Goal: Task Accomplishment & Management: Use online tool/utility

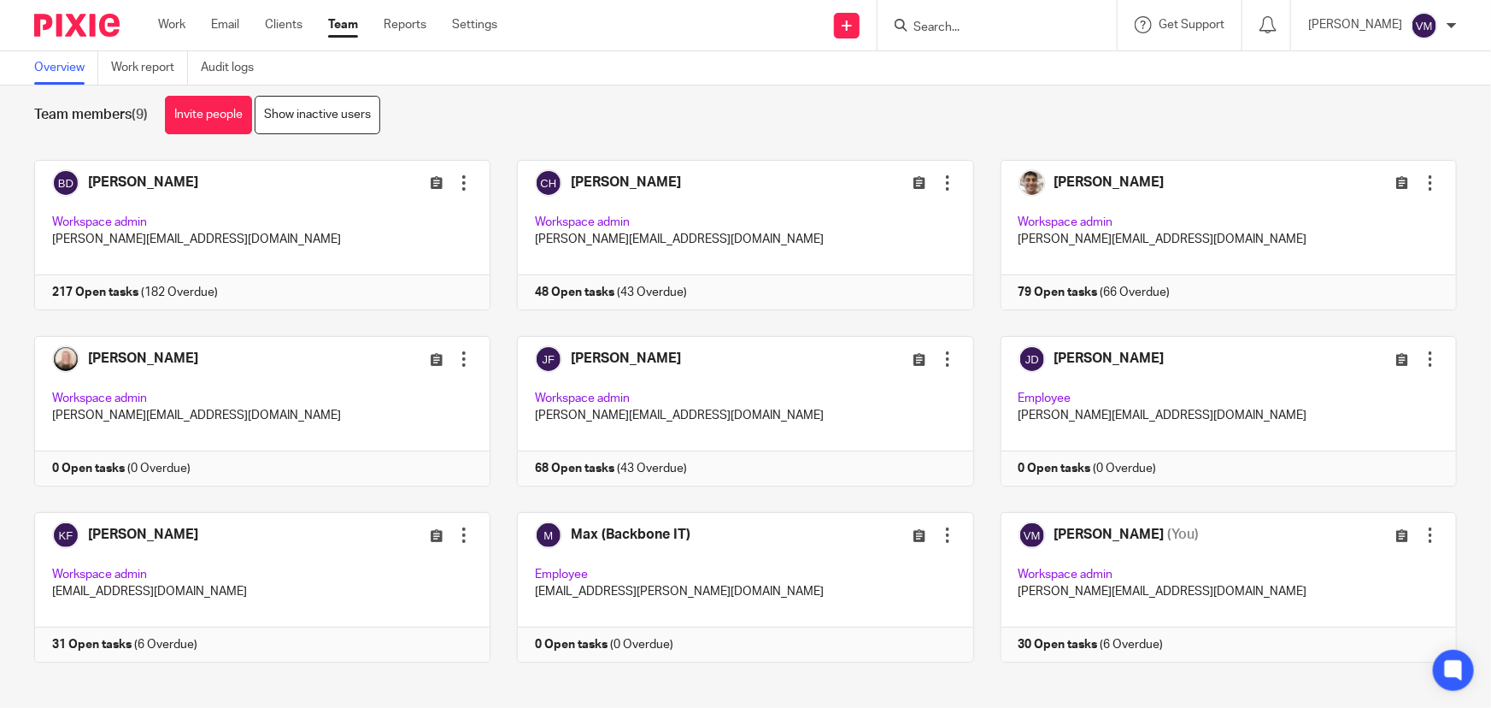
scroll to position [37, 0]
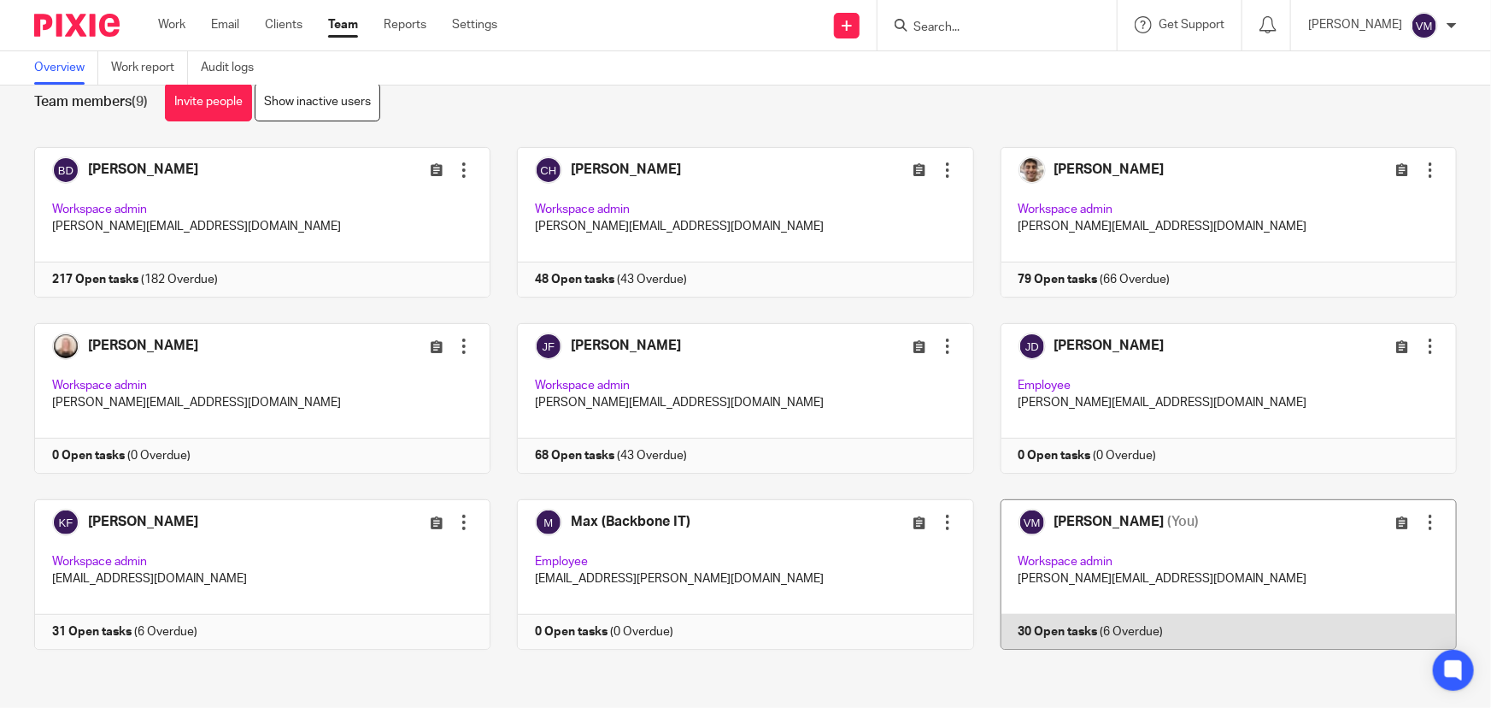
click at [1196, 638] on link at bounding box center [1215, 574] width 483 height 150
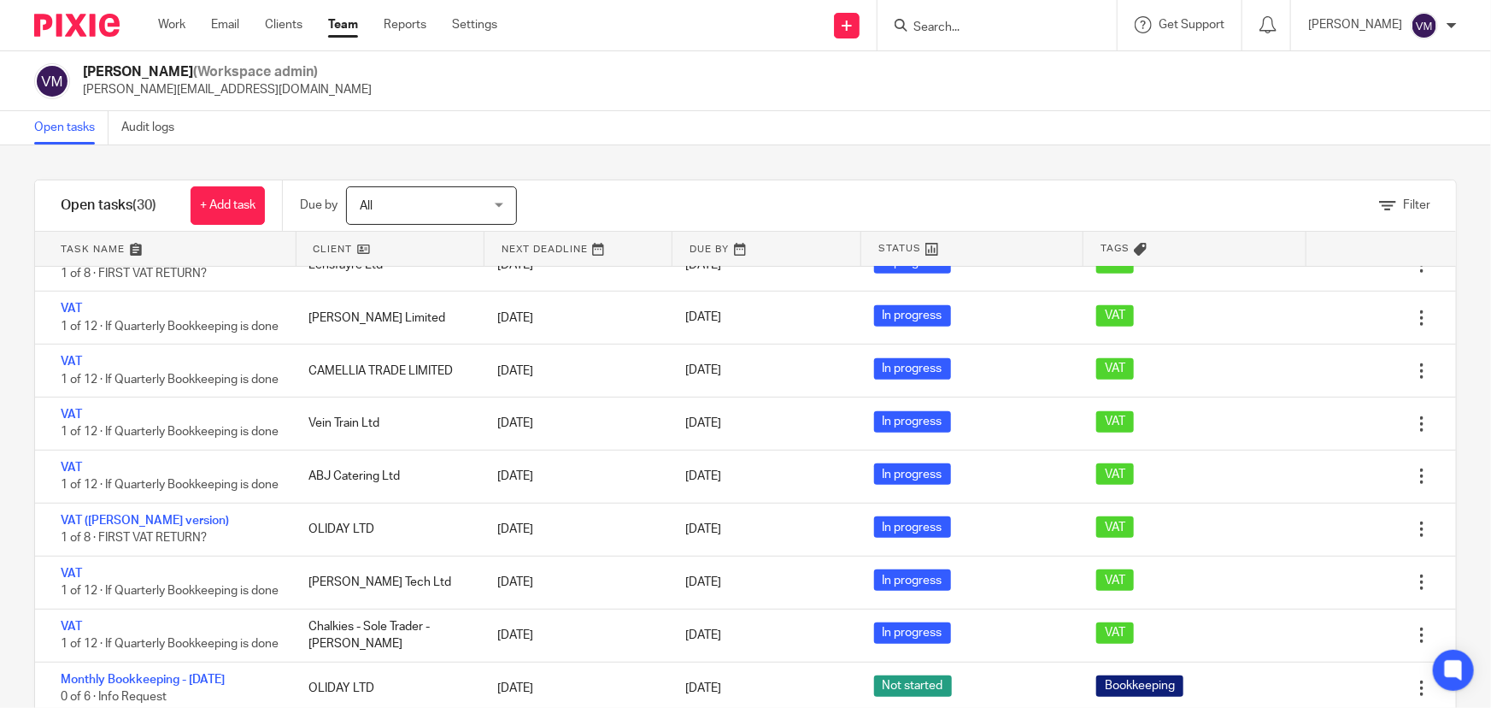
scroll to position [544, 0]
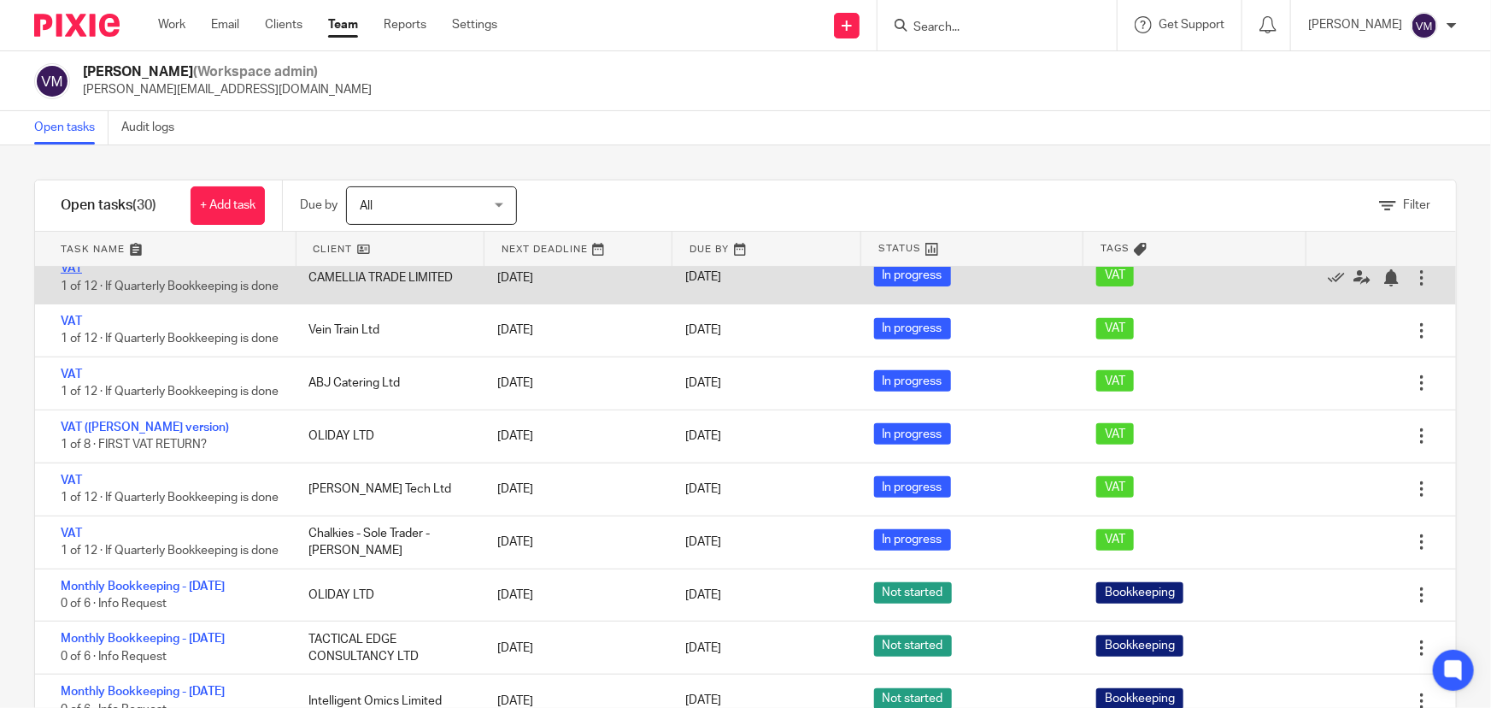
click at [74, 274] on link "VAT" at bounding box center [71, 268] width 21 height 12
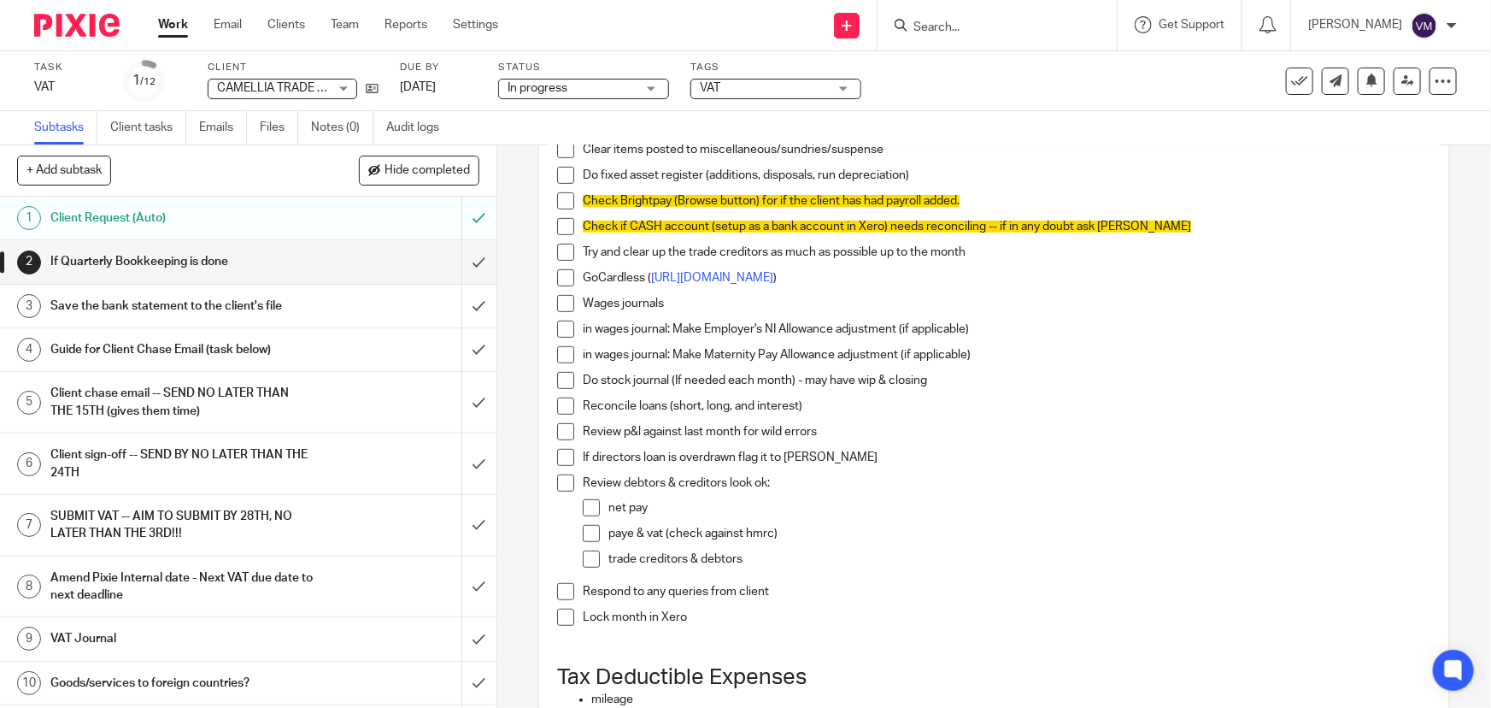
scroll to position [388, 0]
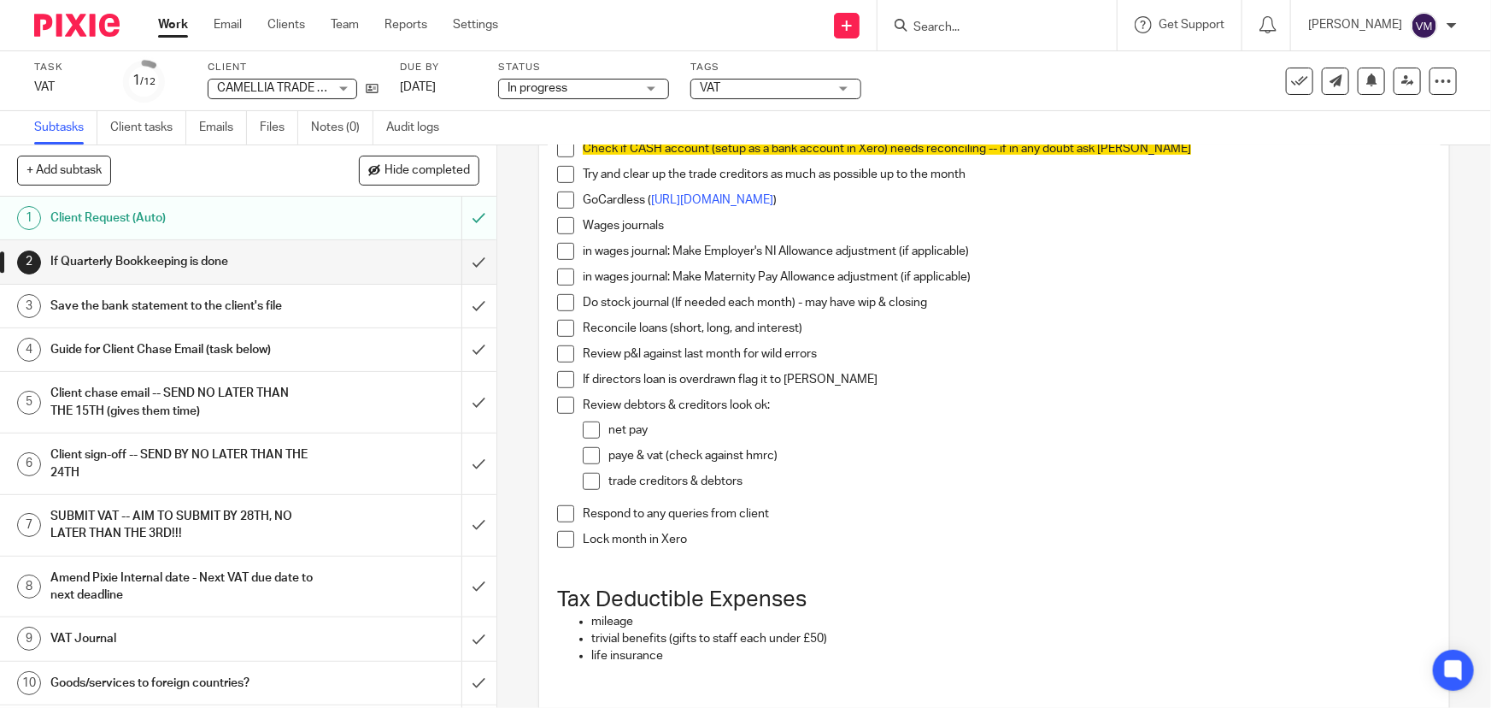
click at [205, 298] on h1 "Save the bank statement to the client's file" at bounding box center [181, 306] width 262 height 26
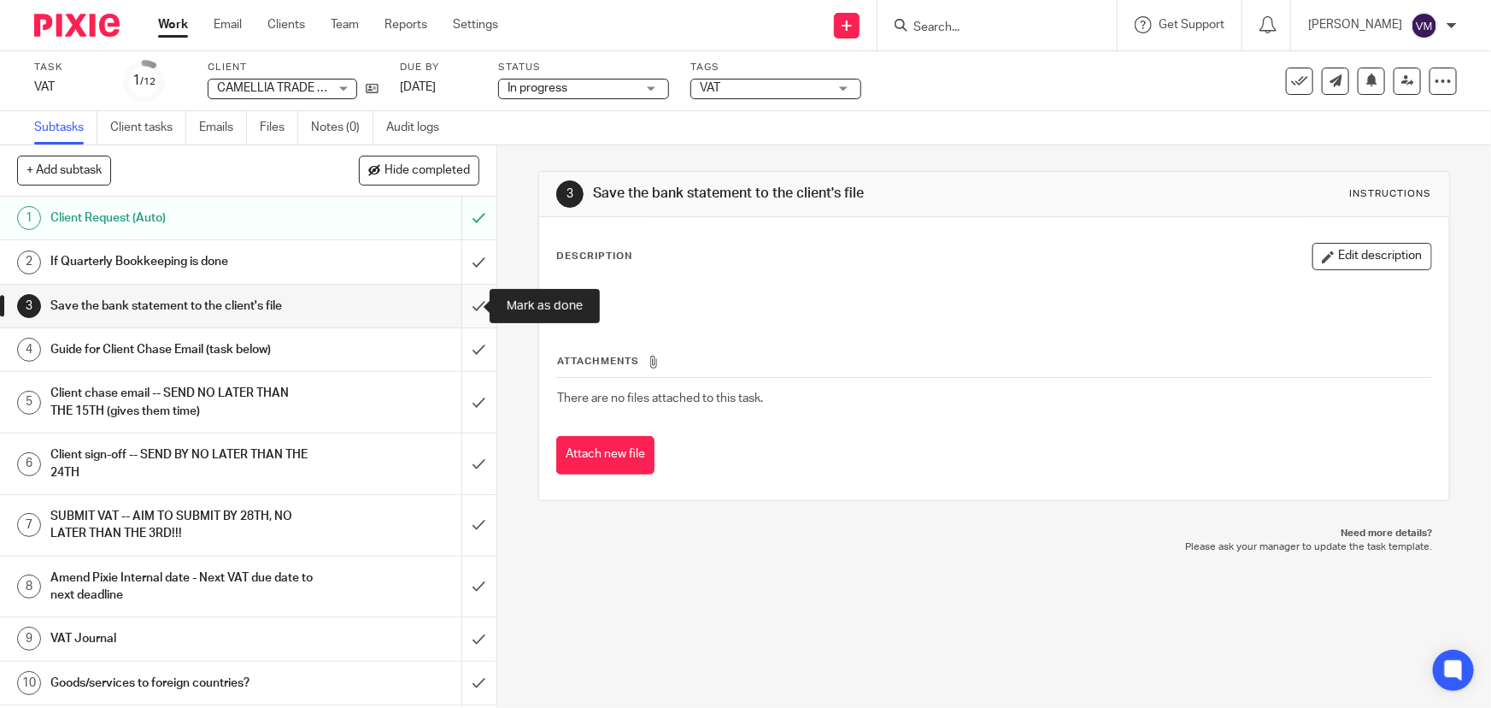
click at [462, 299] on input "submit" at bounding box center [248, 306] width 497 height 43
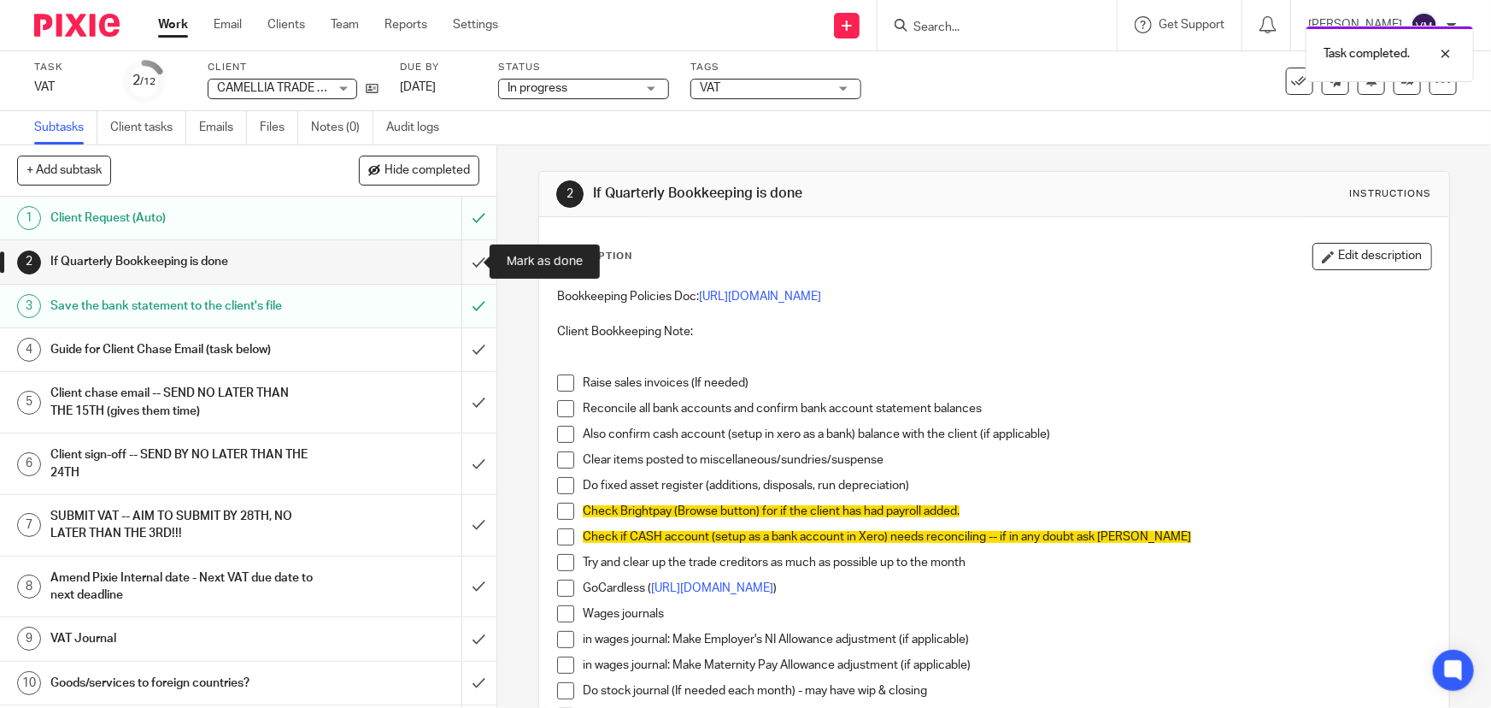
click at [463, 259] on input "submit" at bounding box center [248, 261] width 497 height 43
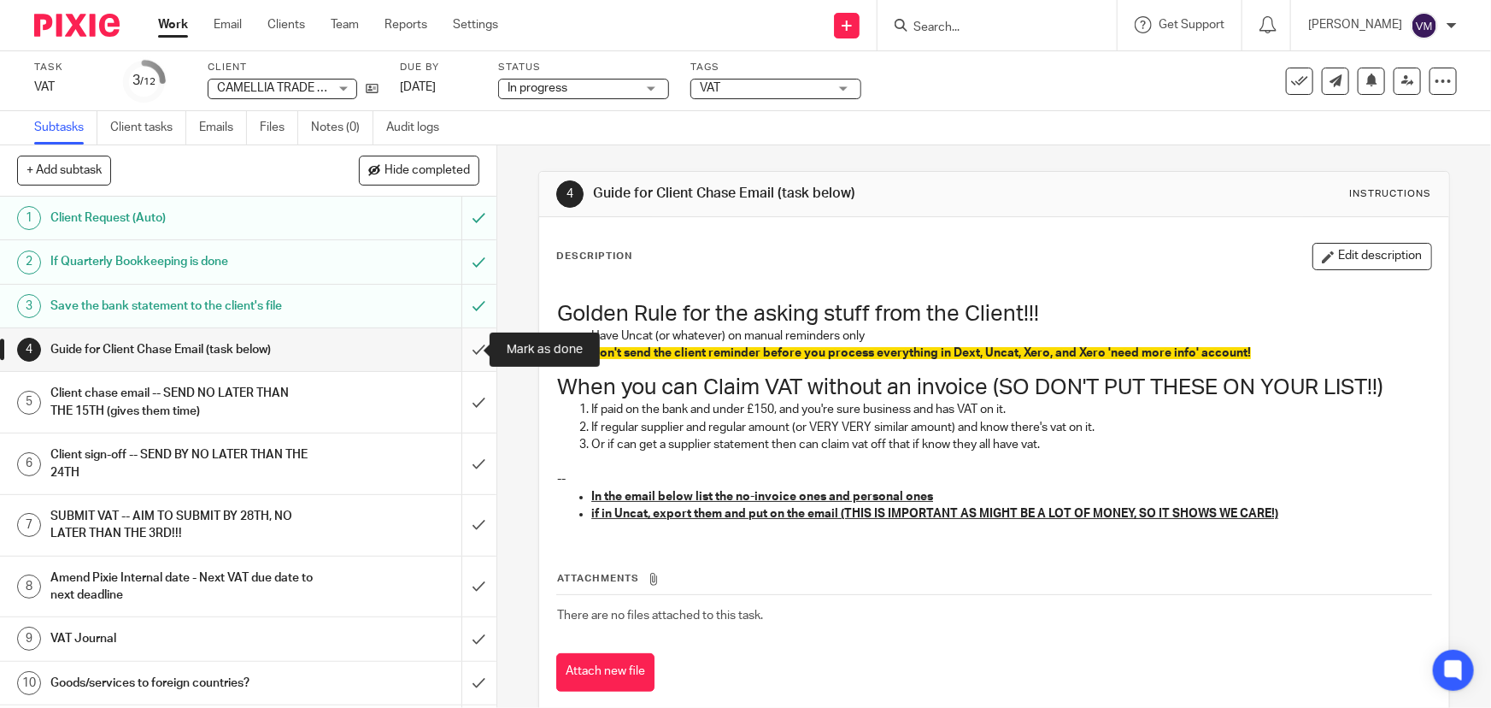
click at [467, 338] on input "submit" at bounding box center [248, 349] width 497 height 43
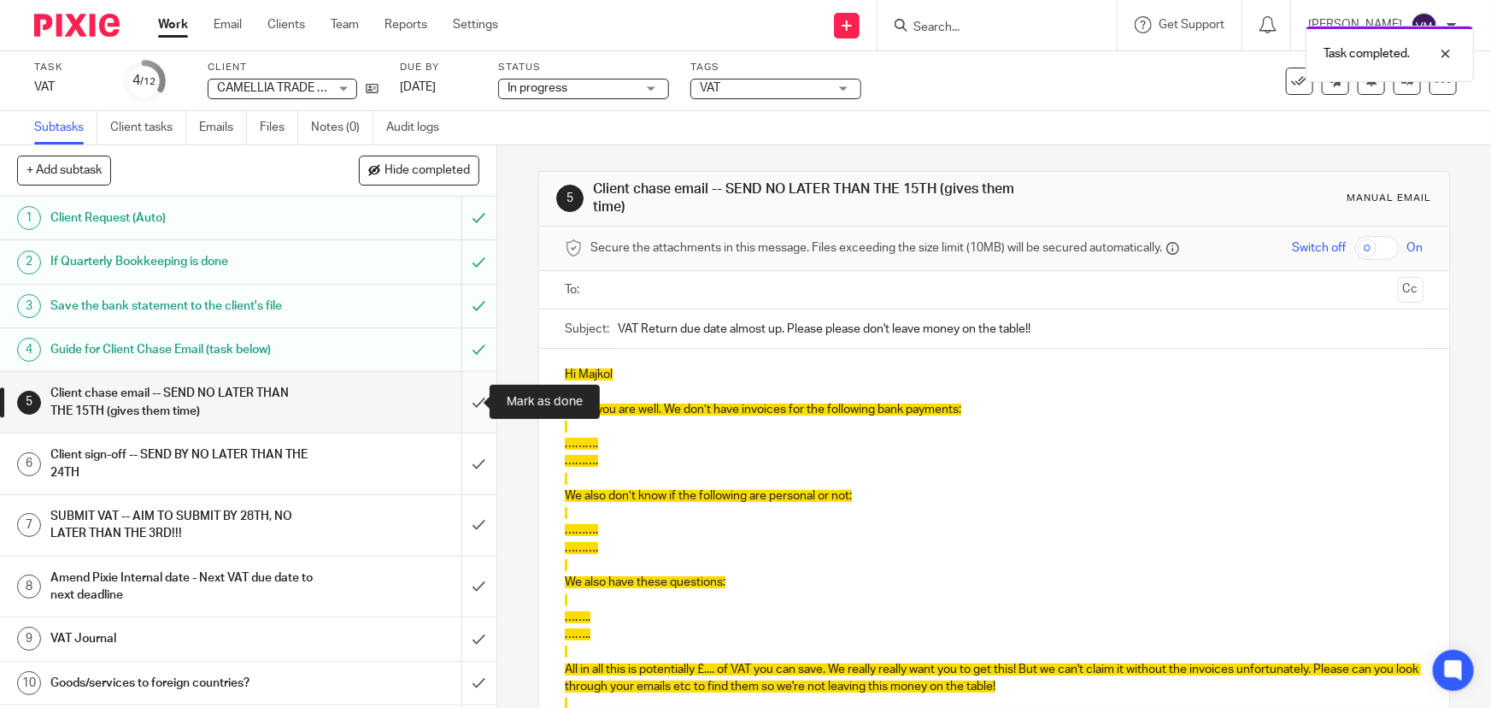
click at [461, 391] on input "submit" at bounding box center [248, 402] width 497 height 61
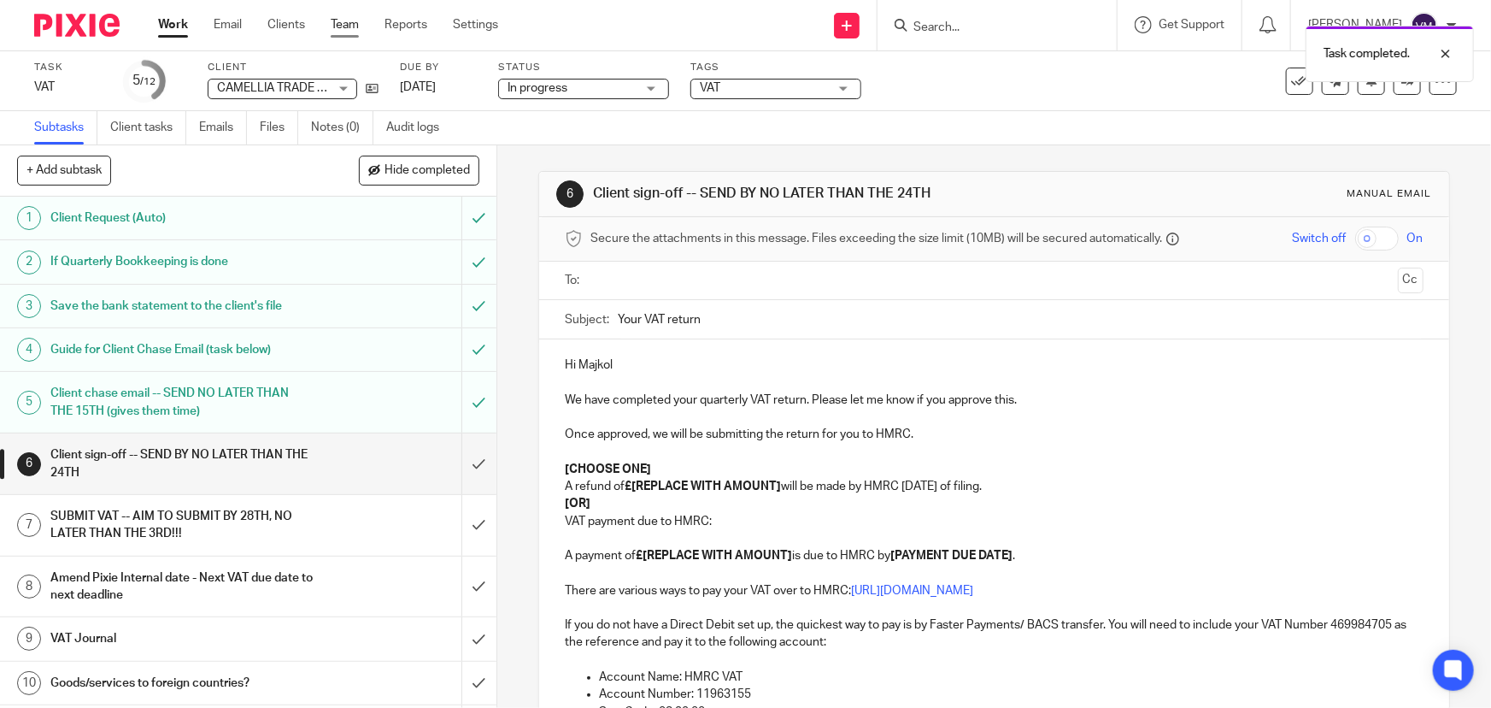
click at [354, 23] on link "Team" at bounding box center [345, 24] width 28 height 17
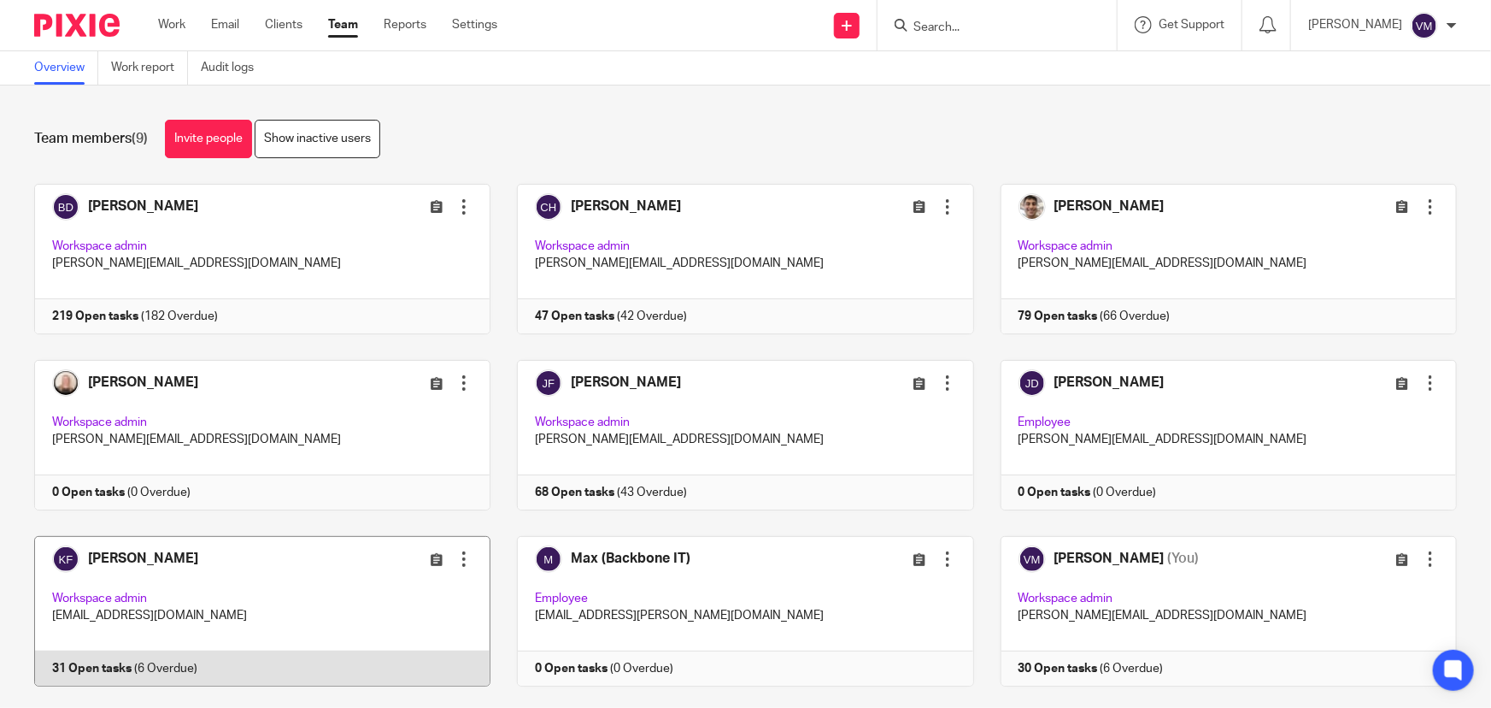
click at [305, 661] on link at bounding box center [249, 611] width 483 height 150
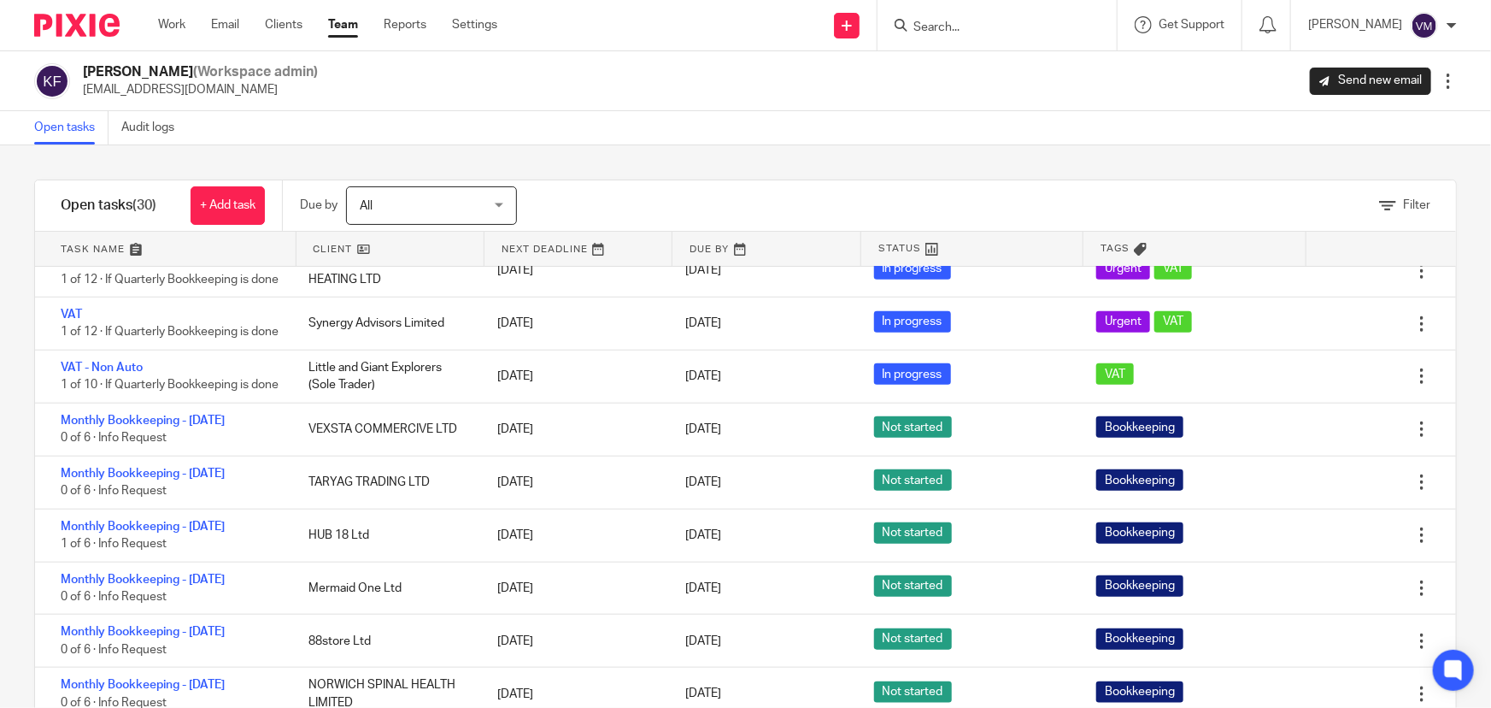
scroll to position [777, 0]
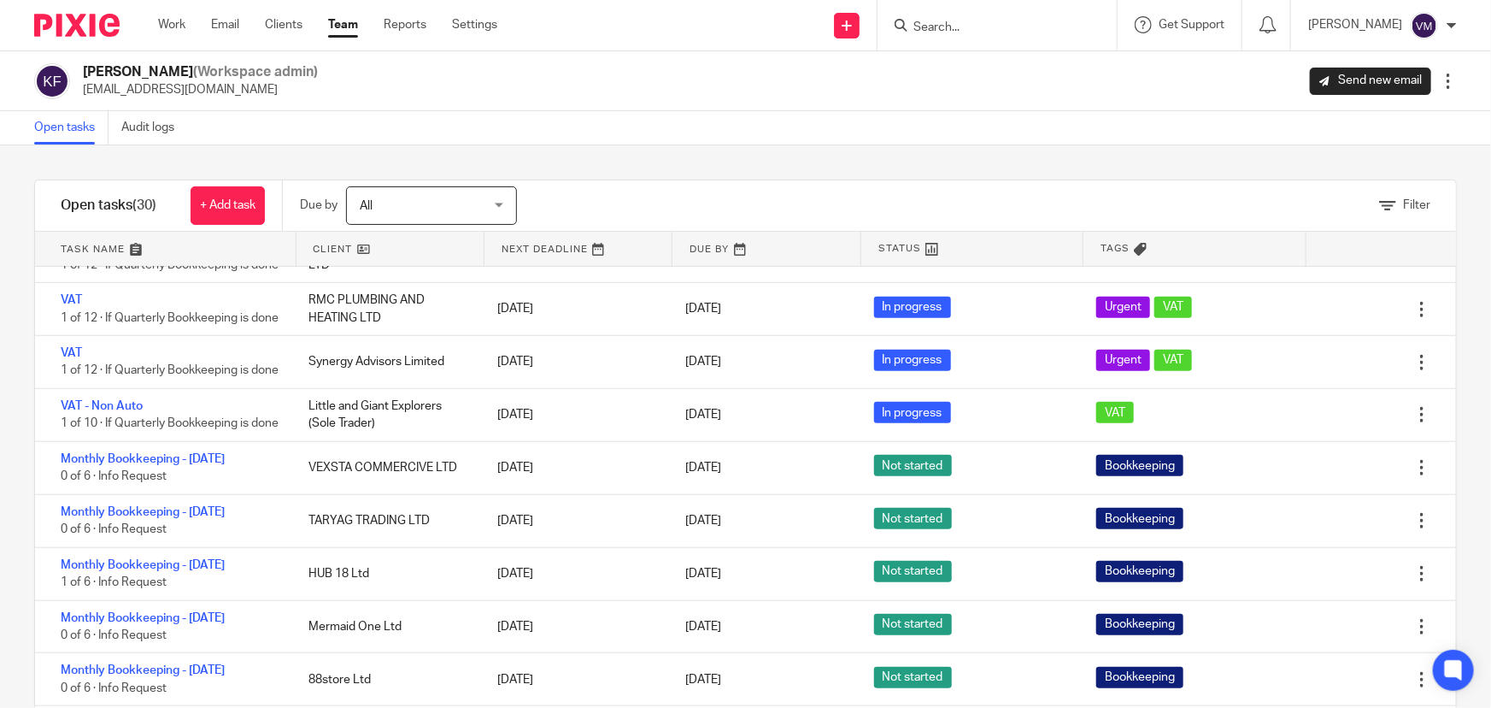
click at [349, 17] on link "Team" at bounding box center [343, 24] width 30 height 17
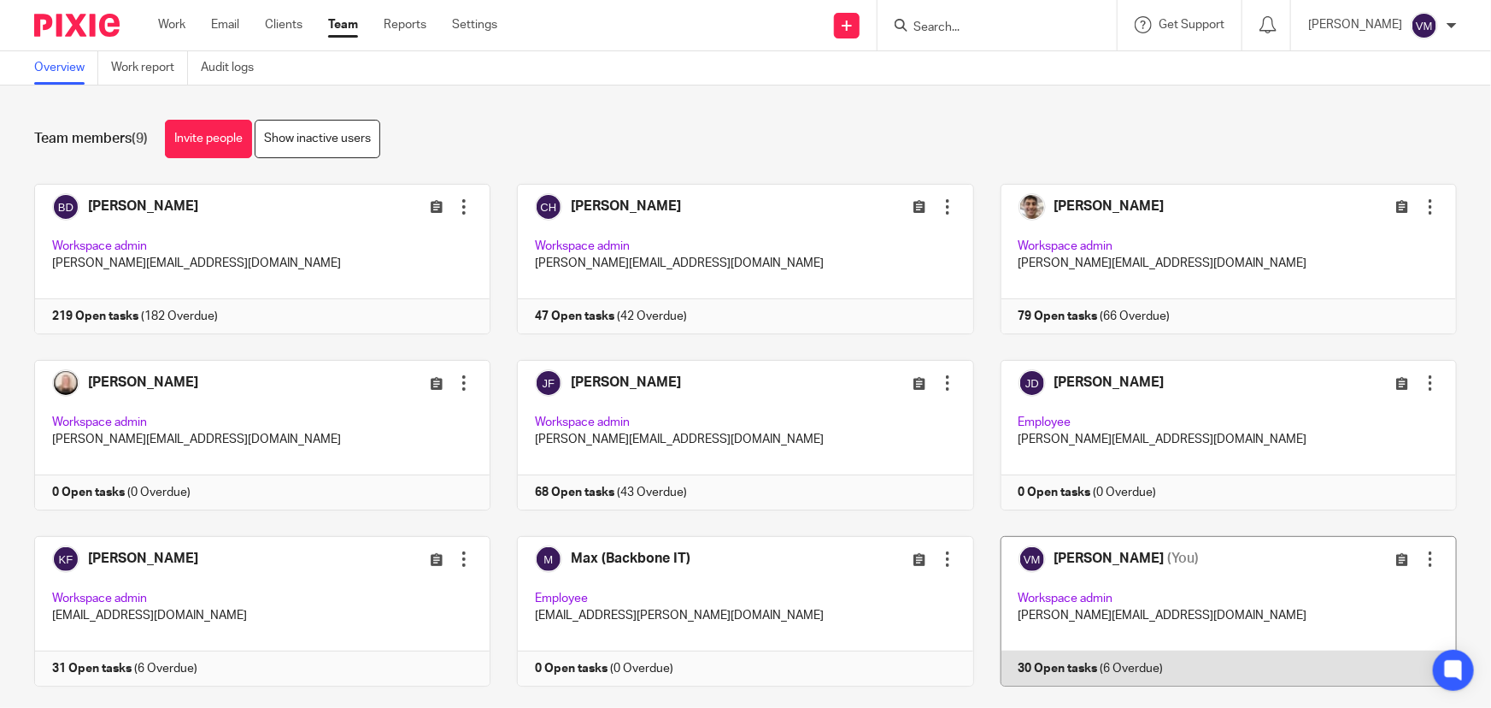
click at [1156, 655] on link at bounding box center [1215, 611] width 483 height 150
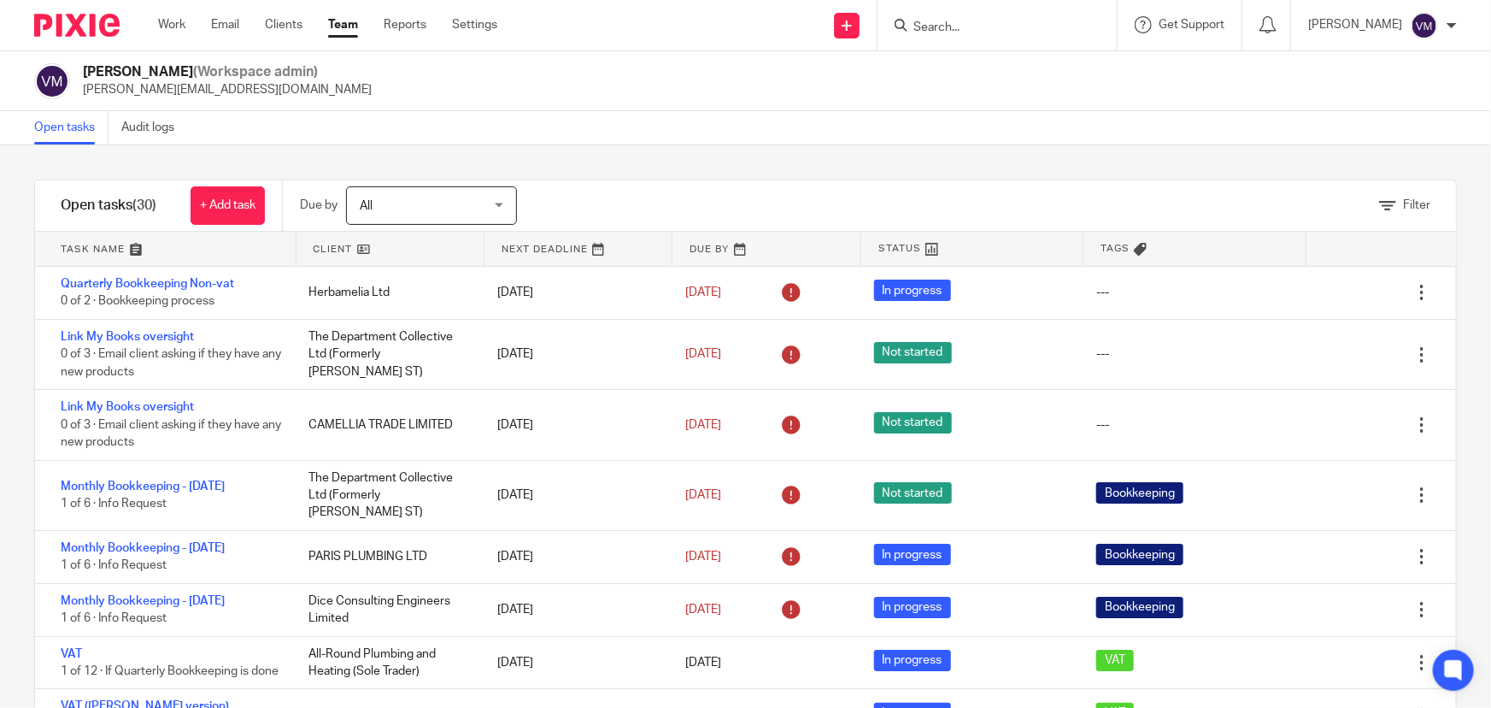
click at [340, 24] on link "Team" at bounding box center [343, 24] width 30 height 17
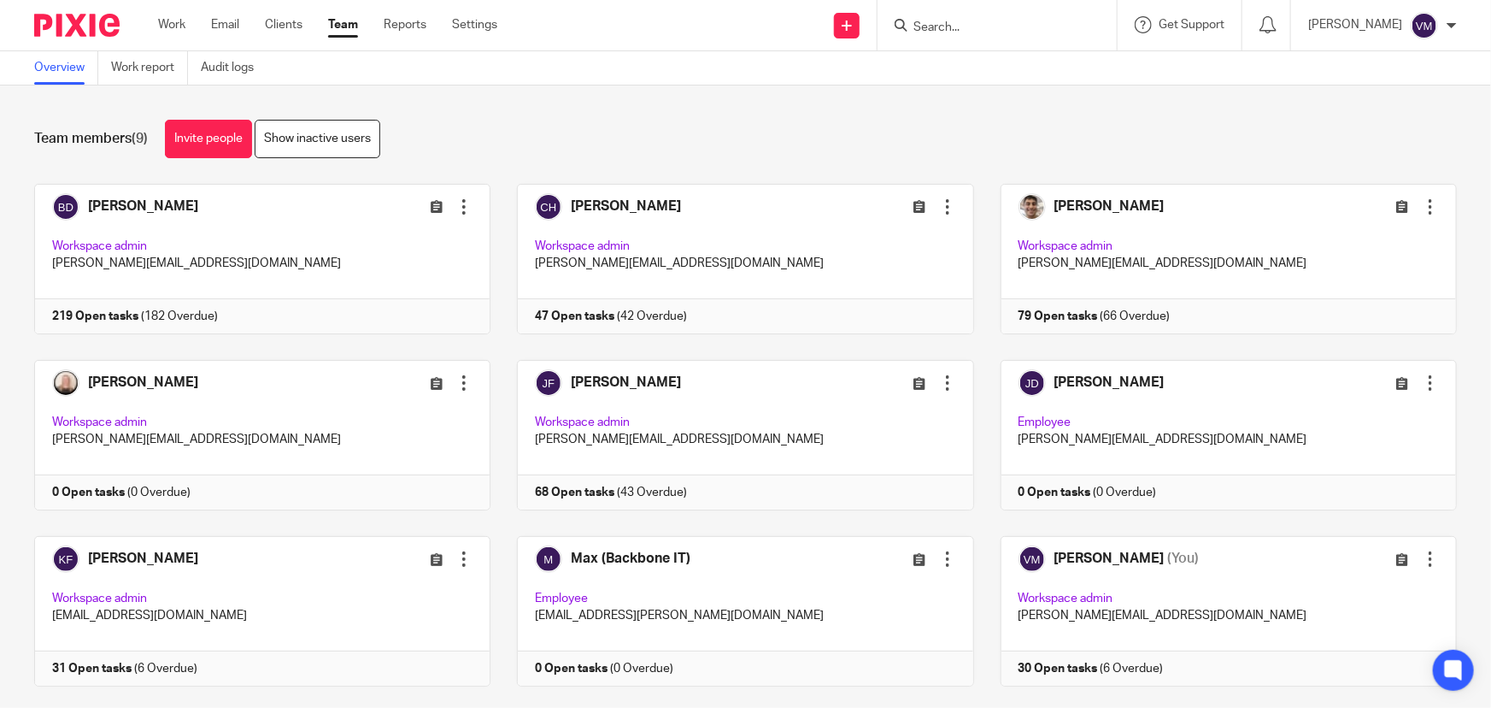
click at [949, 37] on div at bounding box center [997, 25] width 239 height 50
click at [955, 28] on input "Search" at bounding box center [989, 28] width 154 height 15
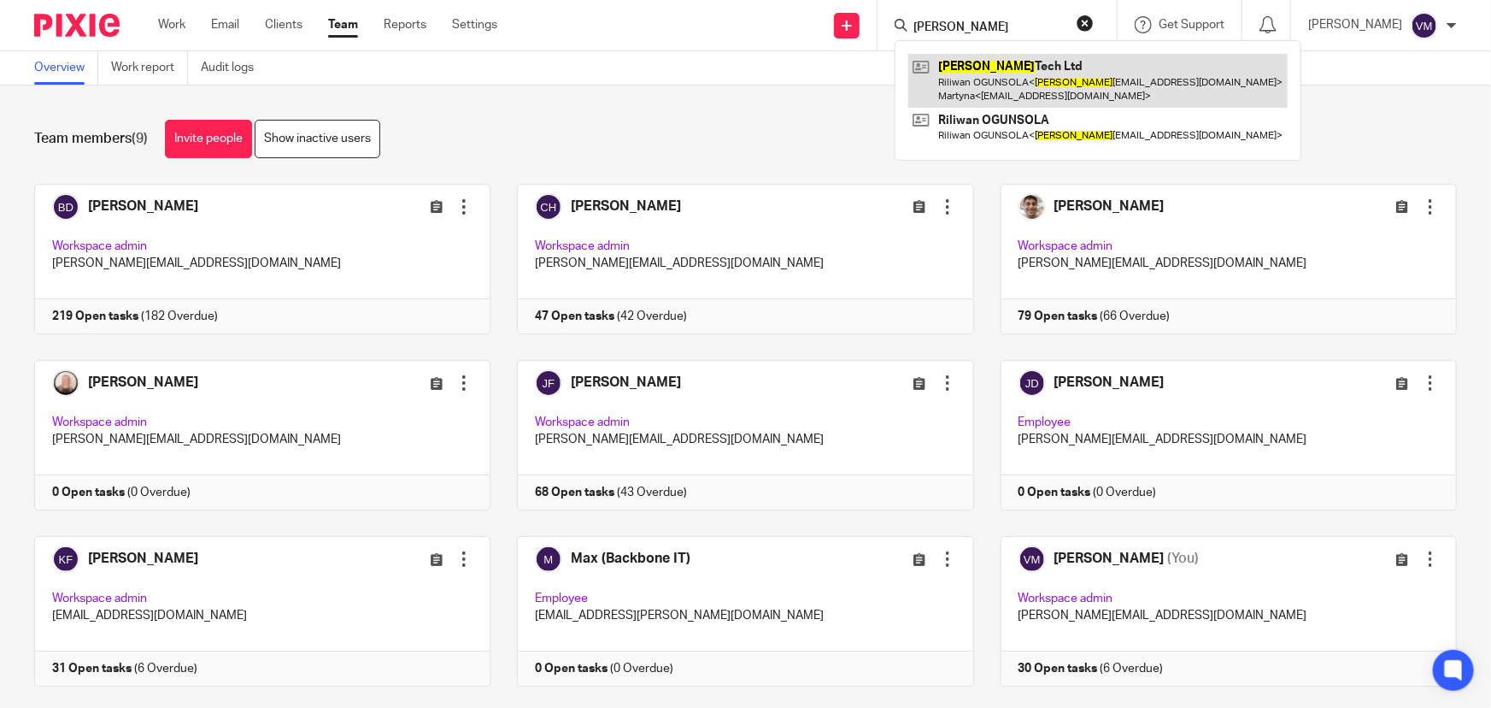
type input "rao"
click at [991, 74] on link at bounding box center [1097, 80] width 379 height 53
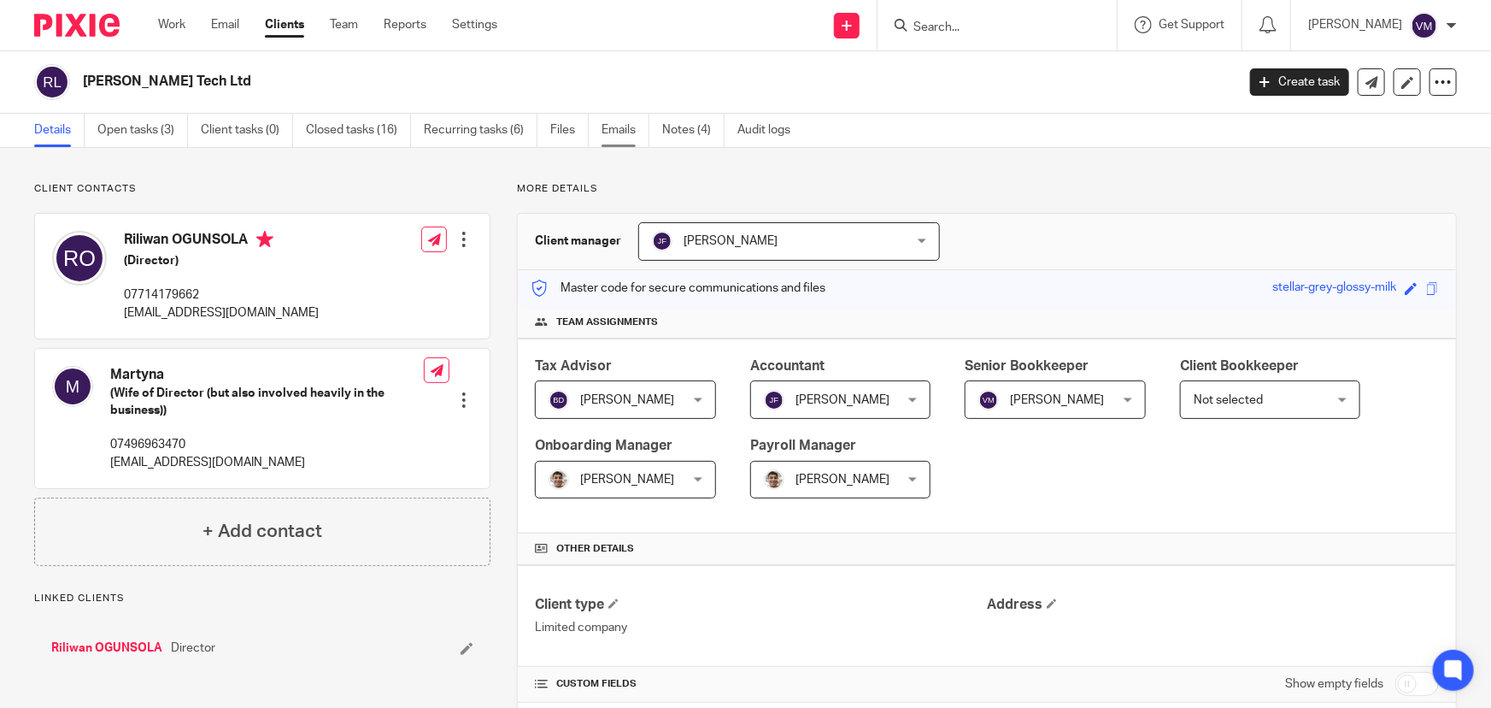
click at [623, 129] on link "Emails" at bounding box center [626, 130] width 48 height 33
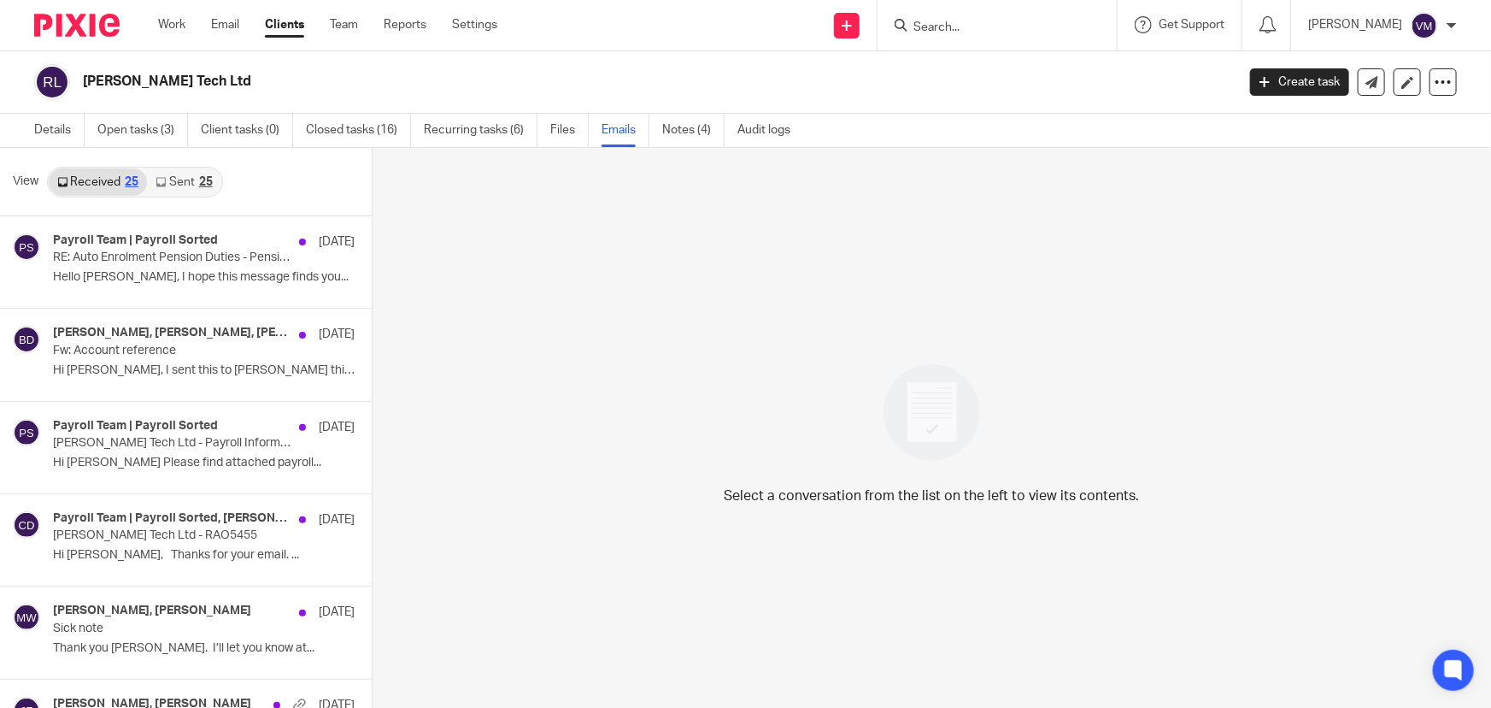
click at [176, 186] on link "Sent 25" at bounding box center [183, 181] width 73 height 27
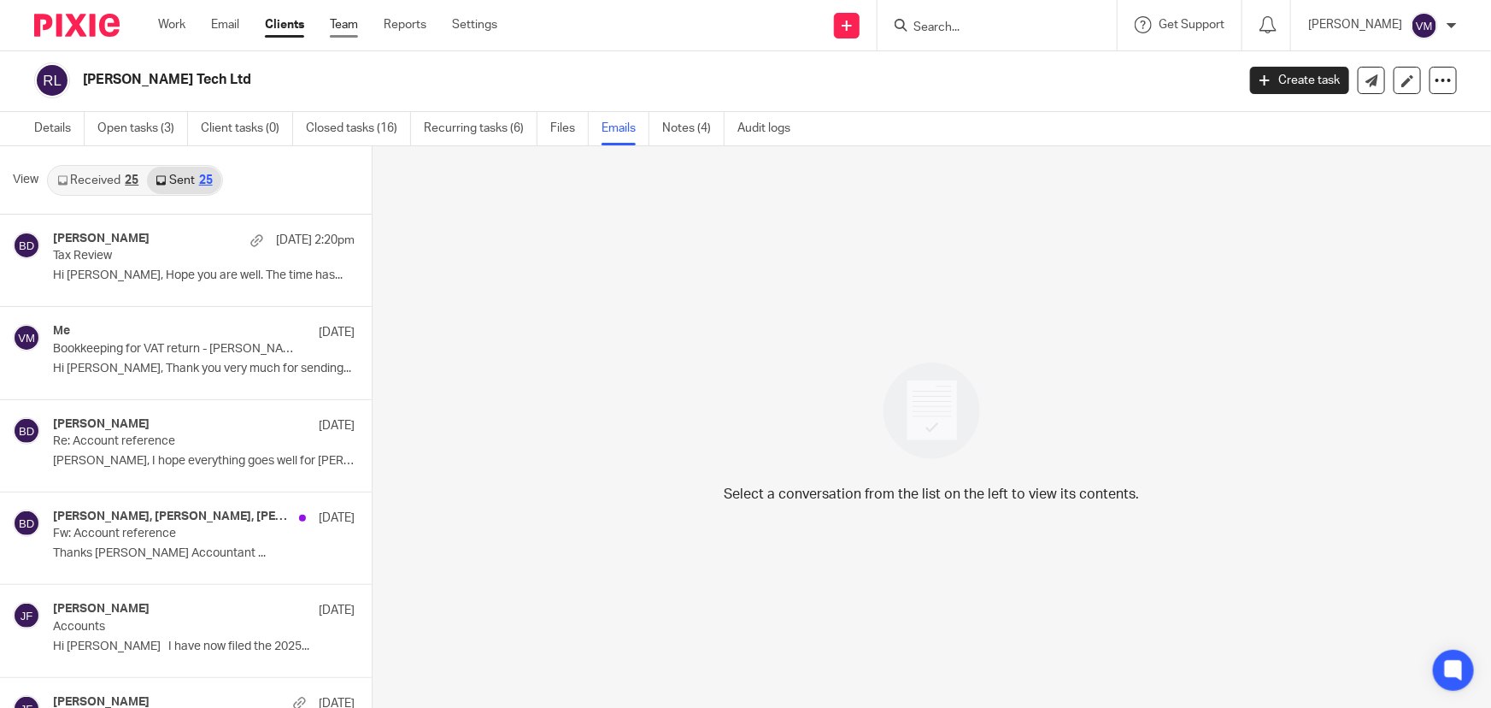
click at [342, 22] on link "Team" at bounding box center [344, 24] width 28 height 17
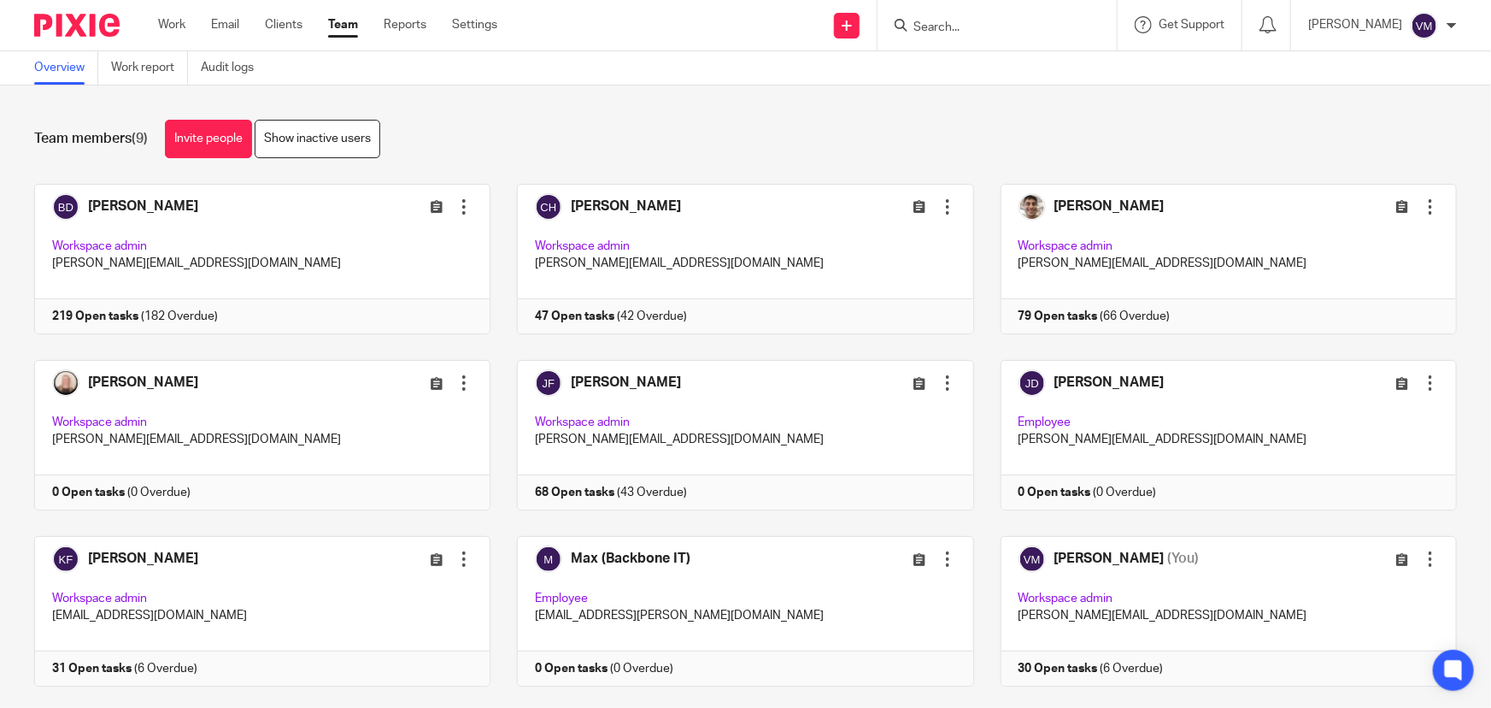
click at [974, 21] on input "Search" at bounding box center [989, 28] width 154 height 15
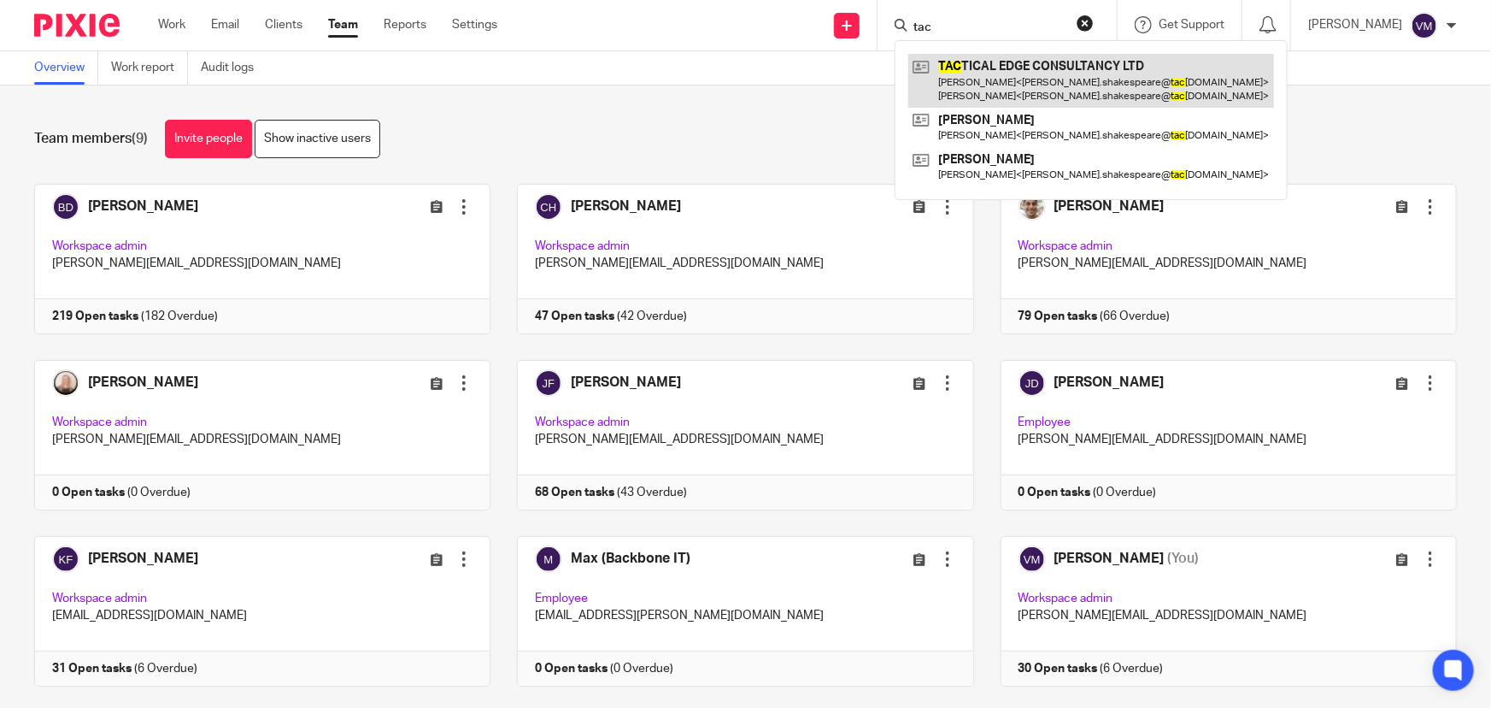
type input "tac"
click at [1008, 68] on link at bounding box center [1091, 80] width 366 height 53
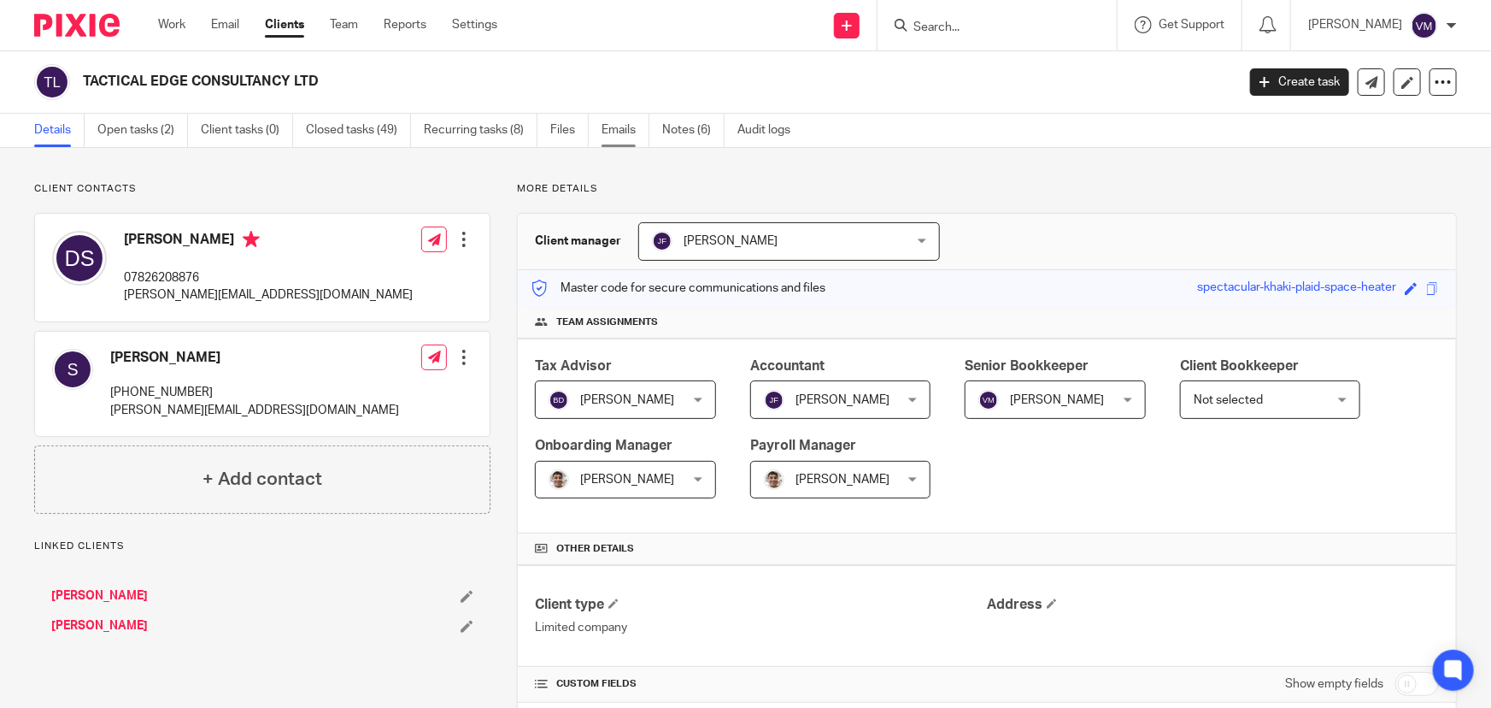
click at [617, 126] on link "Emails" at bounding box center [626, 130] width 48 height 33
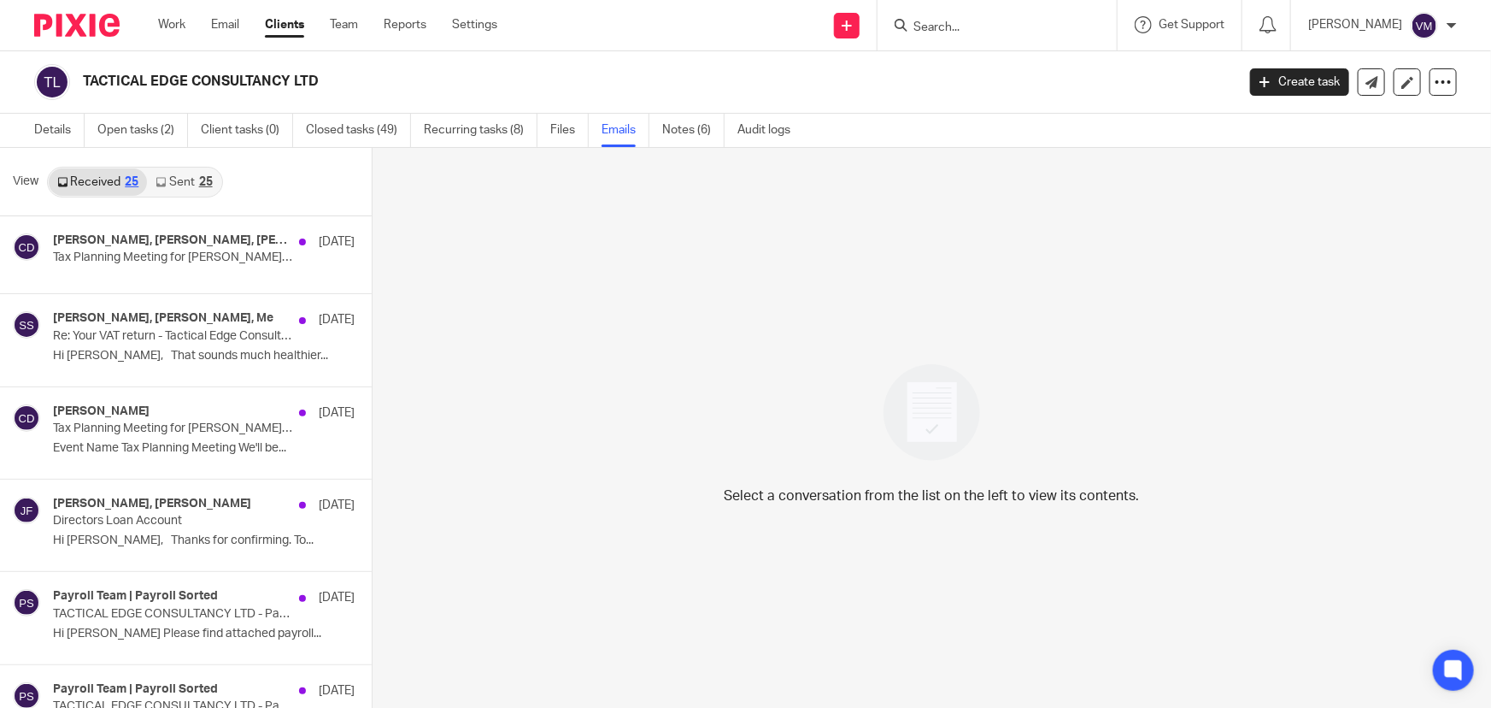
click at [176, 182] on link "Sent 25" at bounding box center [183, 181] width 73 height 27
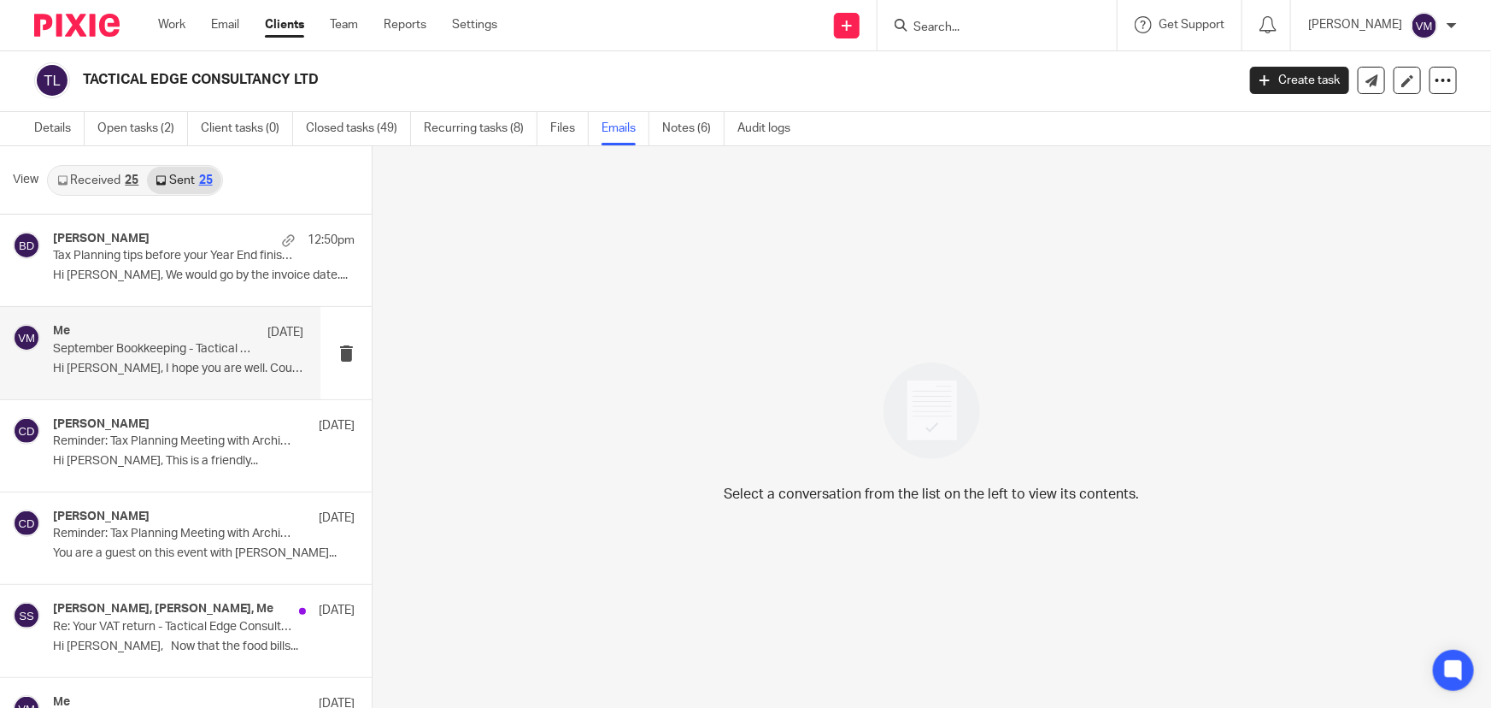
click at [148, 350] on p "September Bookkeeping - Tactical Edge" at bounding box center [153, 349] width 201 height 15
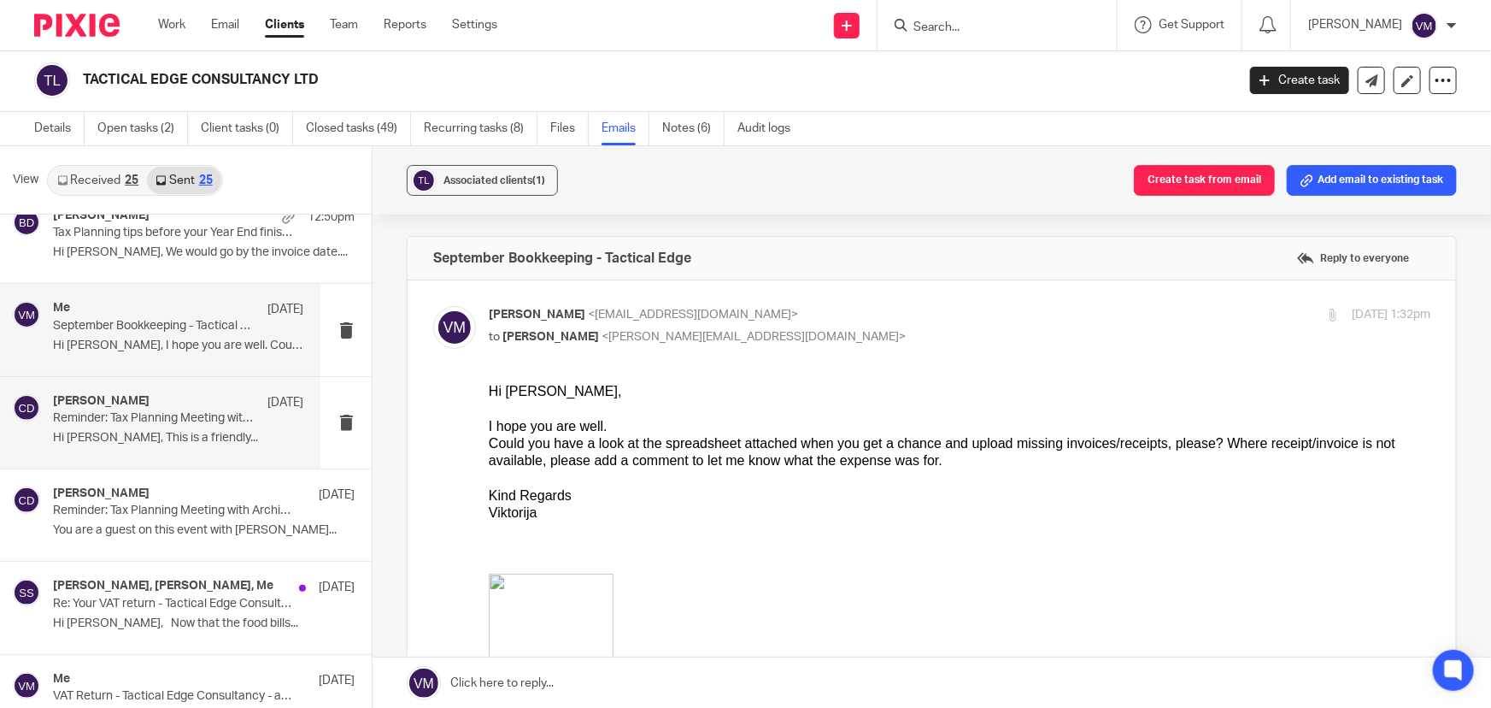
scroll to position [0, 0]
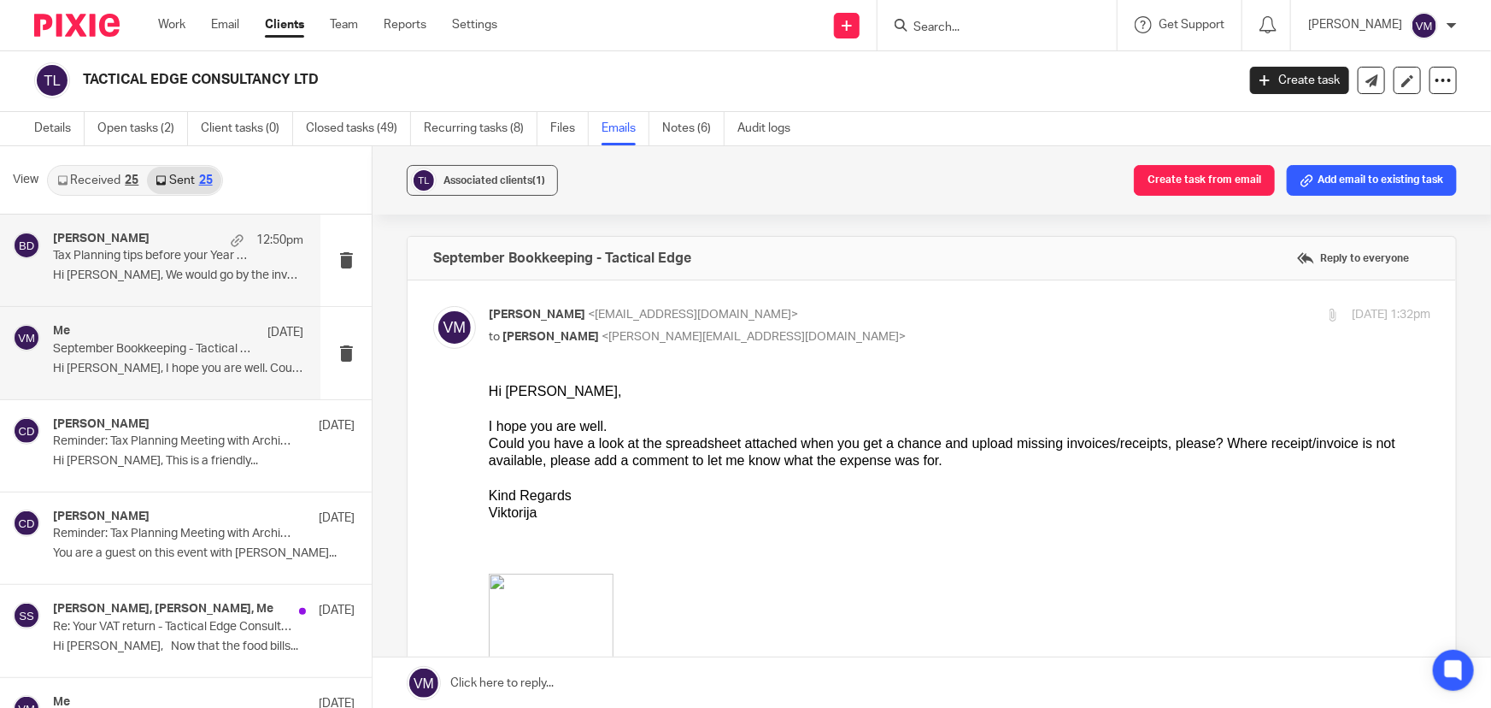
click at [137, 279] on p "Hi [PERSON_NAME], We would go by the invoice date...." at bounding box center [178, 275] width 250 height 15
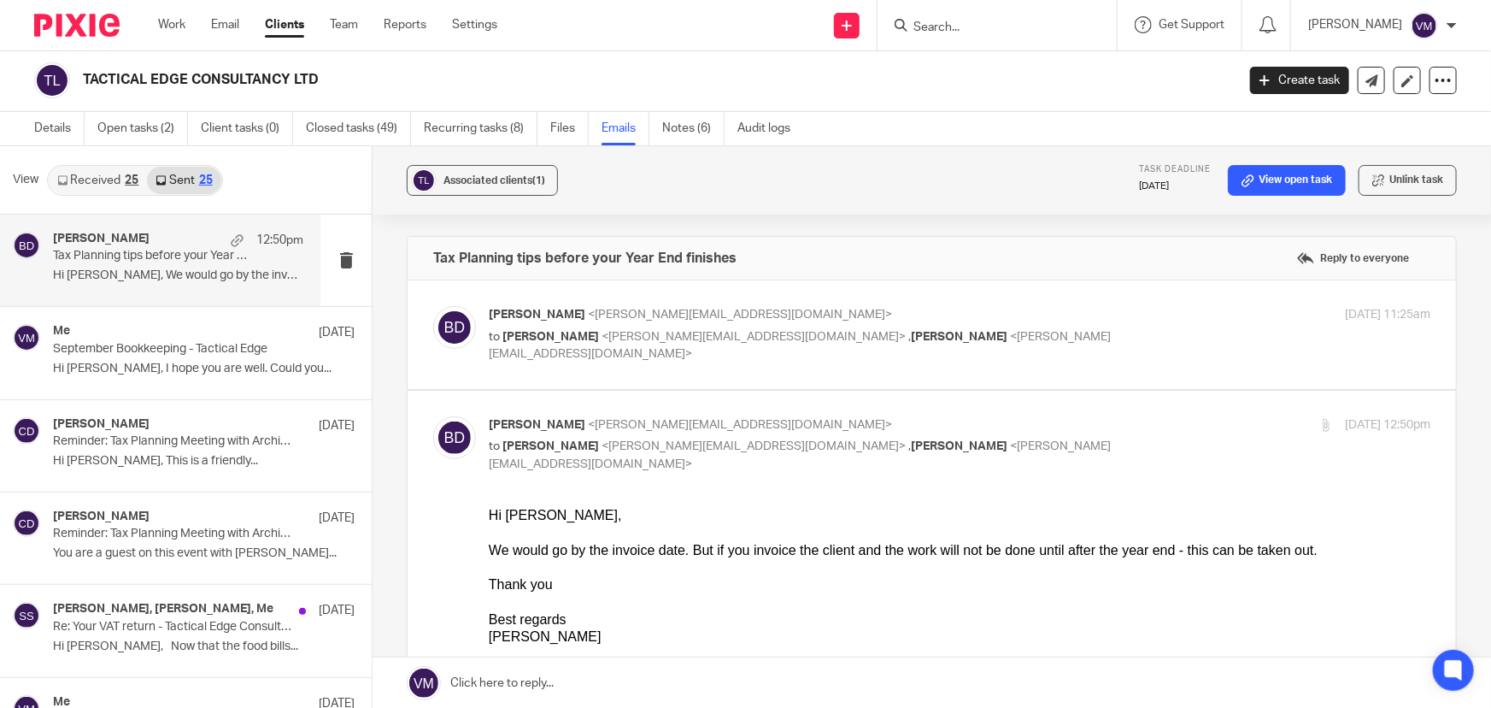
click at [1059, 320] on p "[PERSON_NAME] <[PERSON_NAME][EMAIL_ADDRESS][DOMAIN_NAME]>" at bounding box center [803, 315] width 628 height 18
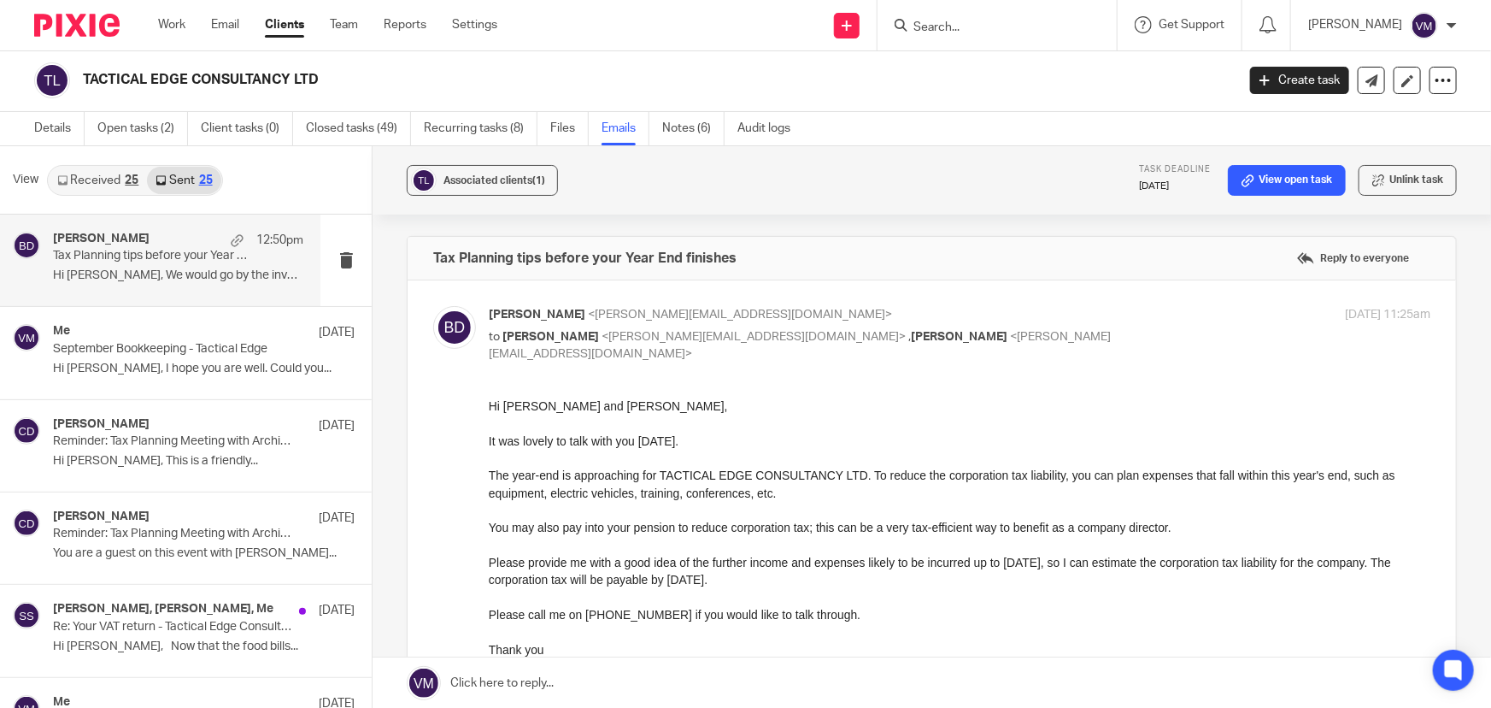
scroll to position [77, 0]
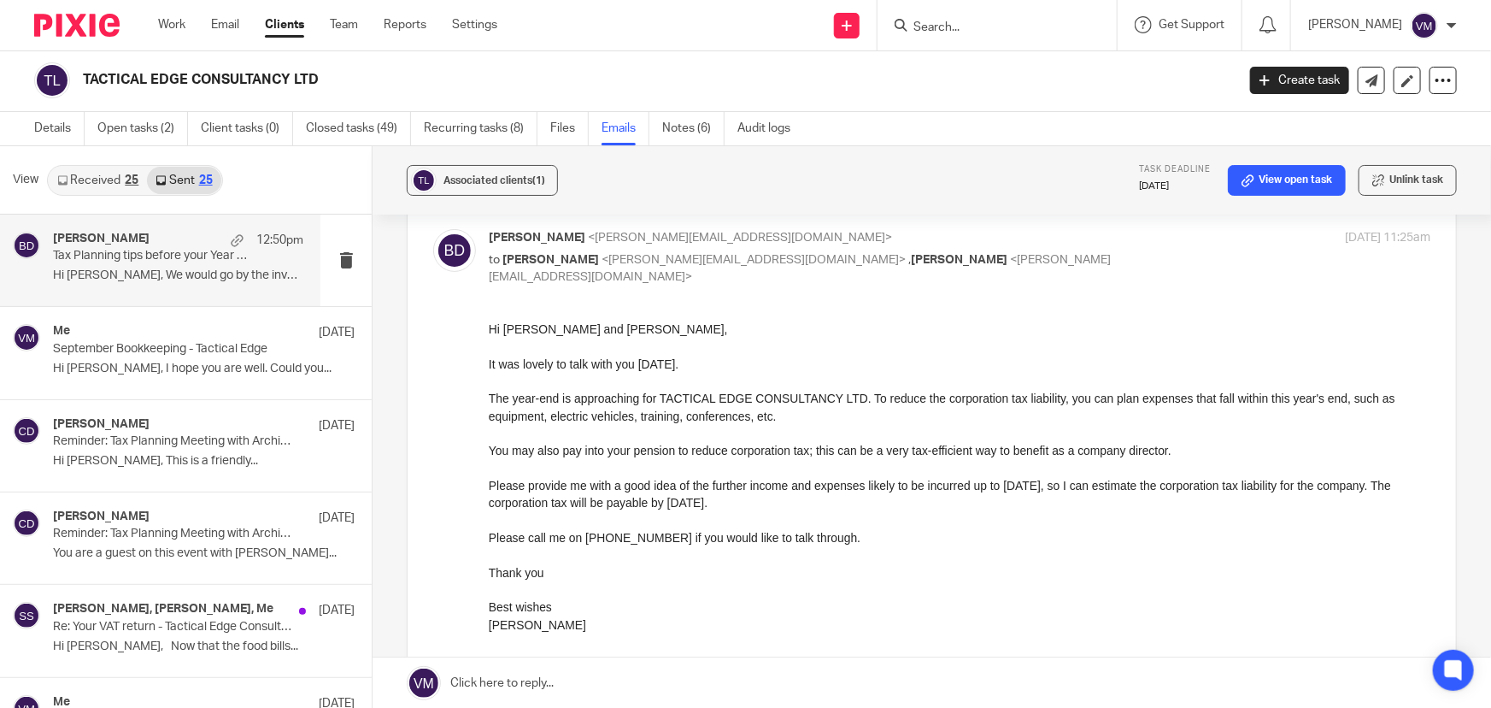
click at [1034, 264] on p "to [PERSON_NAME] <[PERSON_NAME][EMAIL_ADDRESS][DOMAIN_NAME]> , [PERSON_NAME] <[…" at bounding box center [803, 268] width 628 height 35
checkbox input "false"
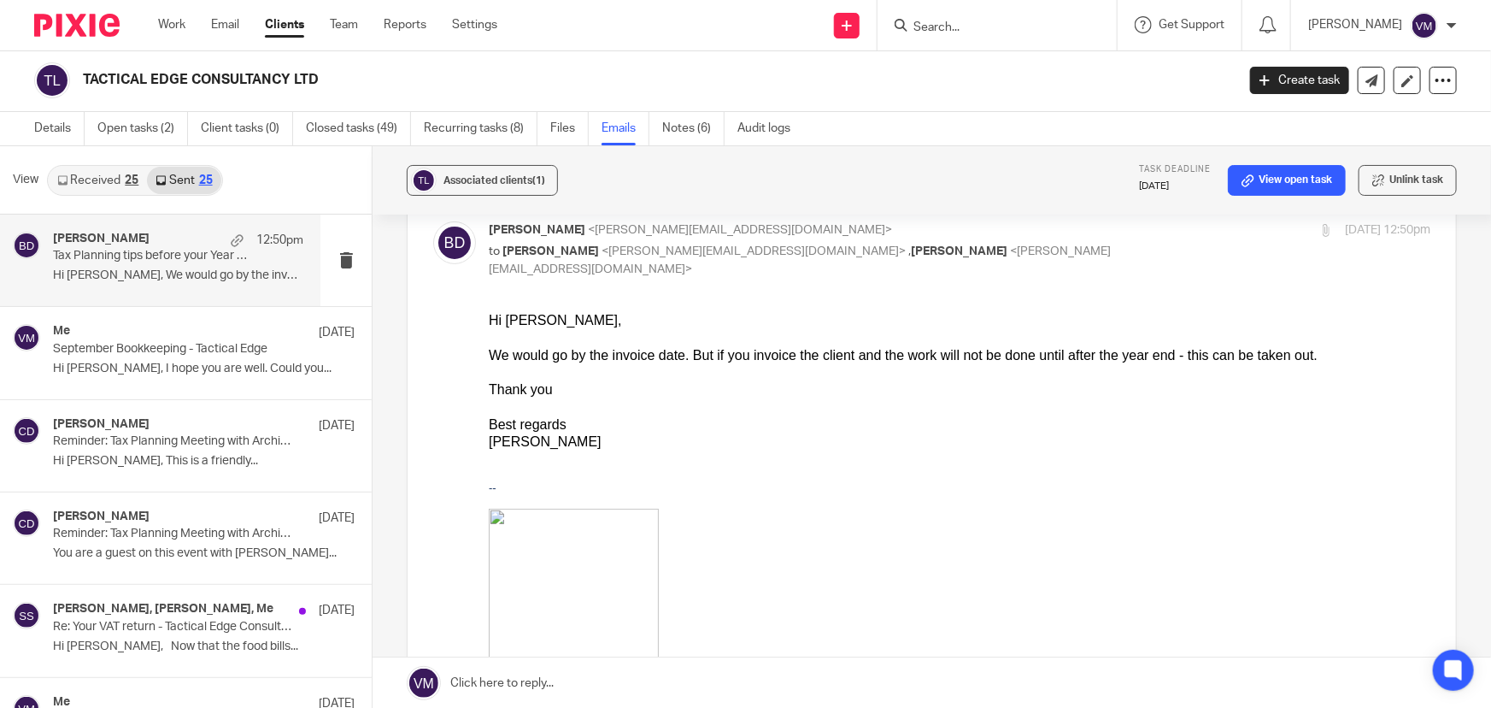
scroll to position [155, 0]
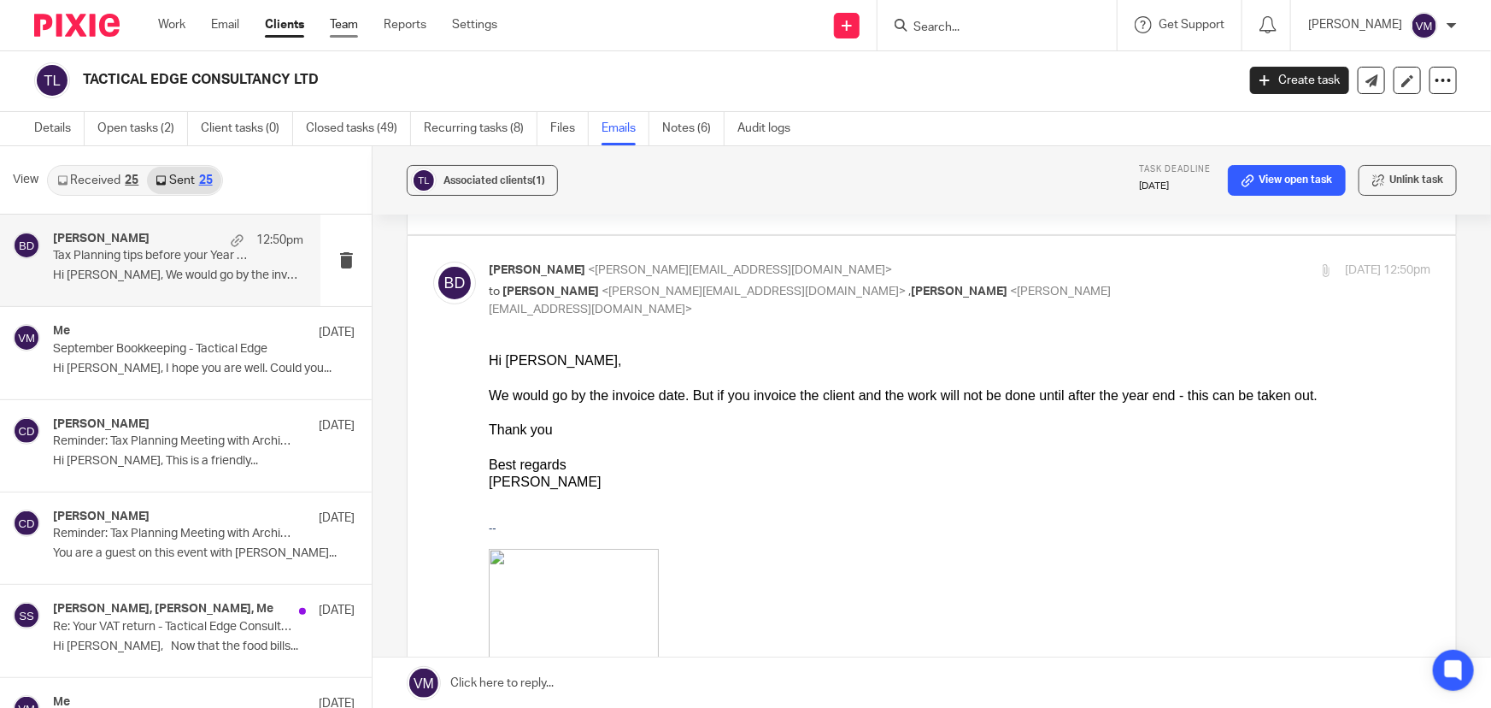
click at [339, 17] on link "Team" at bounding box center [344, 24] width 28 height 17
